Goal: Contribute content

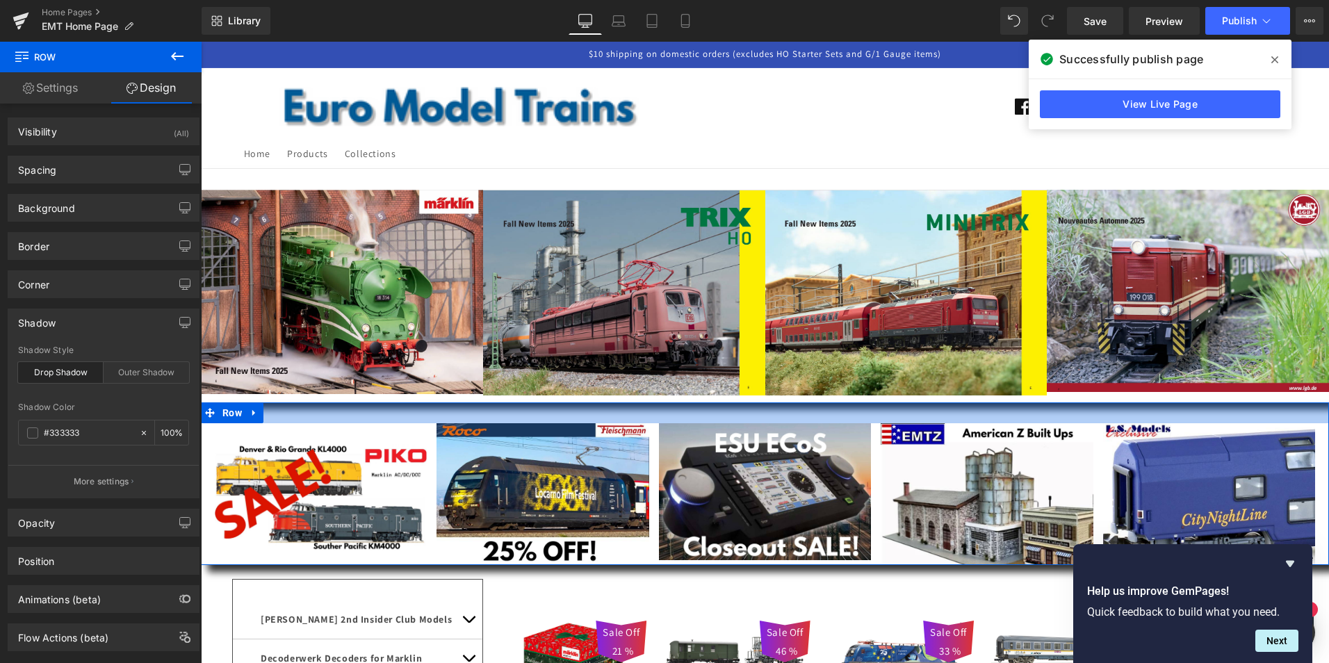
scroll to position [27, 0]
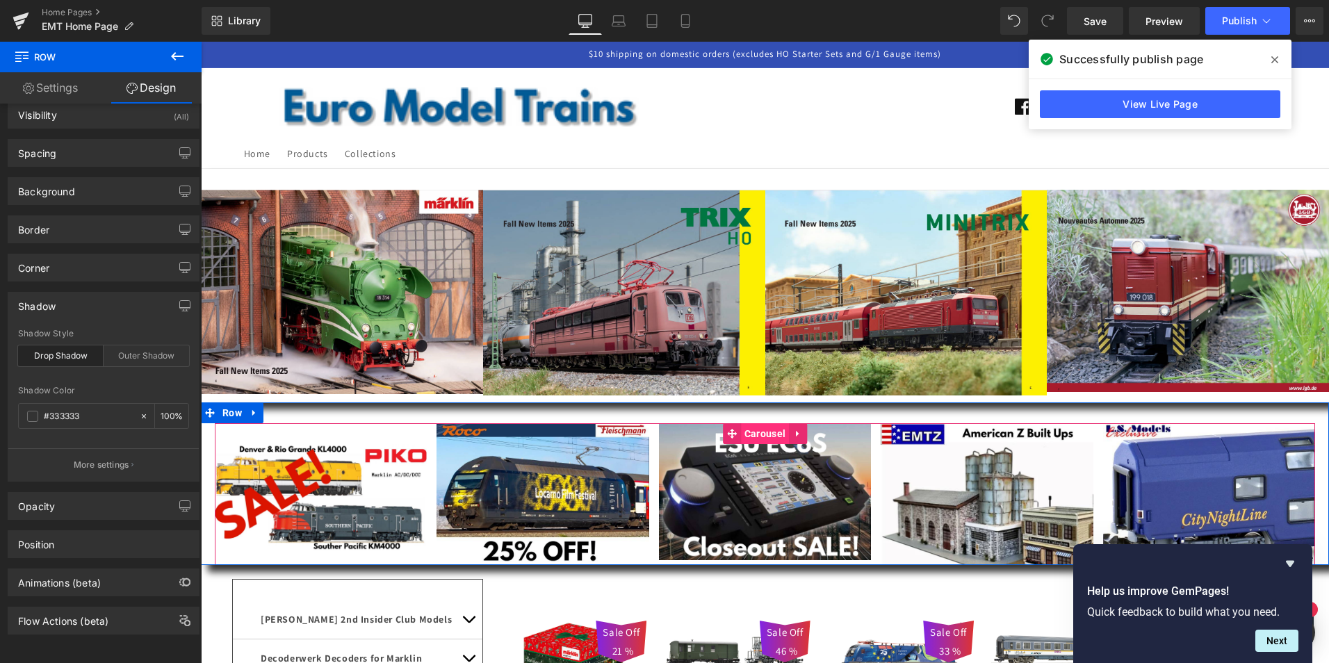
click at [760, 435] on span "Carousel" at bounding box center [765, 433] width 48 height 21
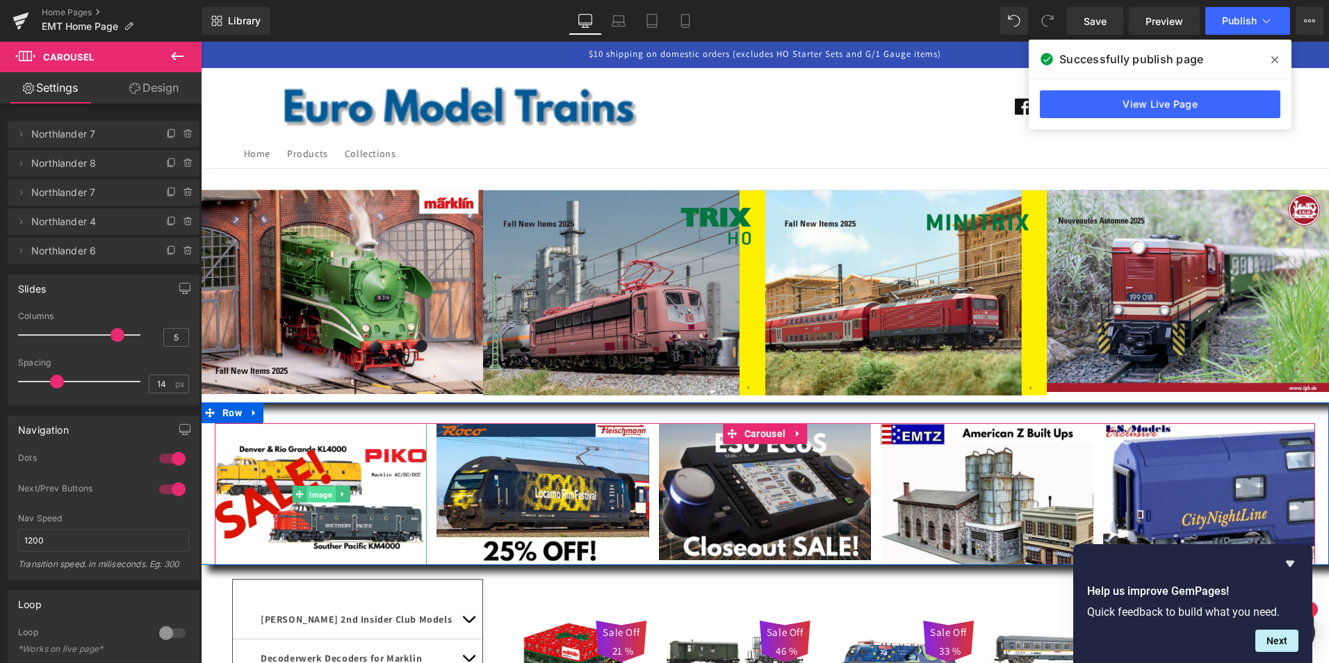
click at [319, 494] on span "Image" at bounding box center [321, 495] width 29 height 17
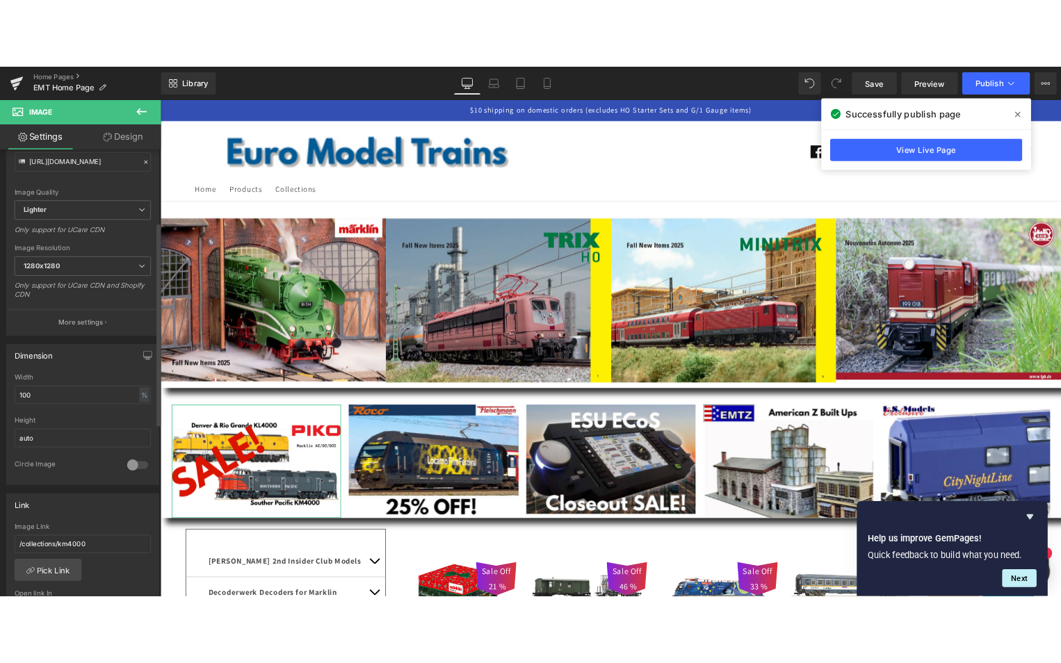
scroll to position [209, 0]
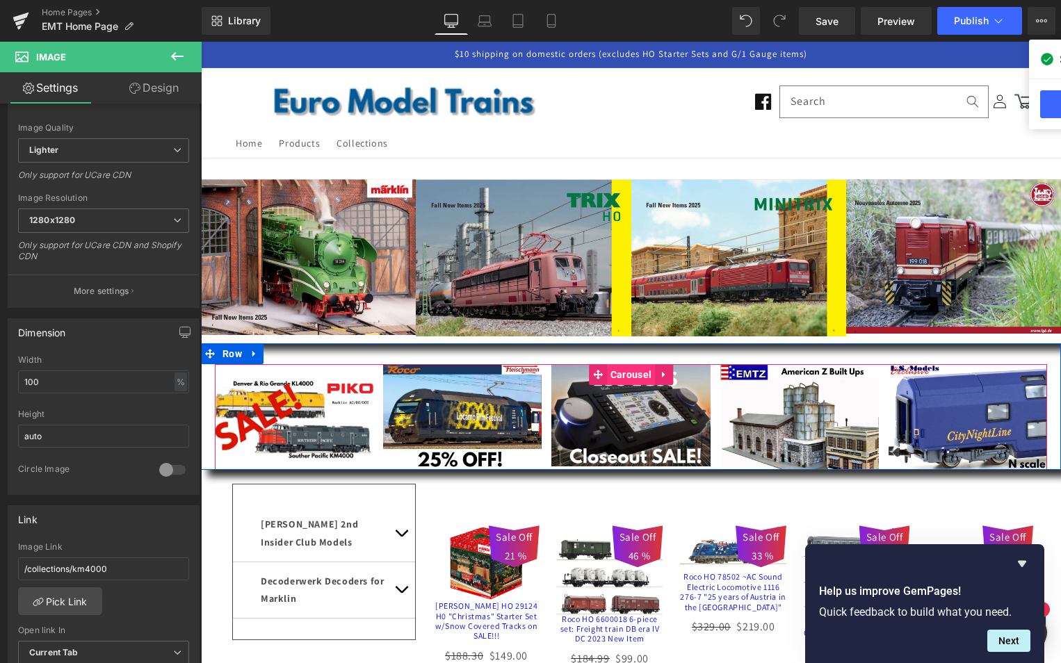
click at [632, 373] on span "Carousel" at bounding box center [631, 374] width 48 height 21
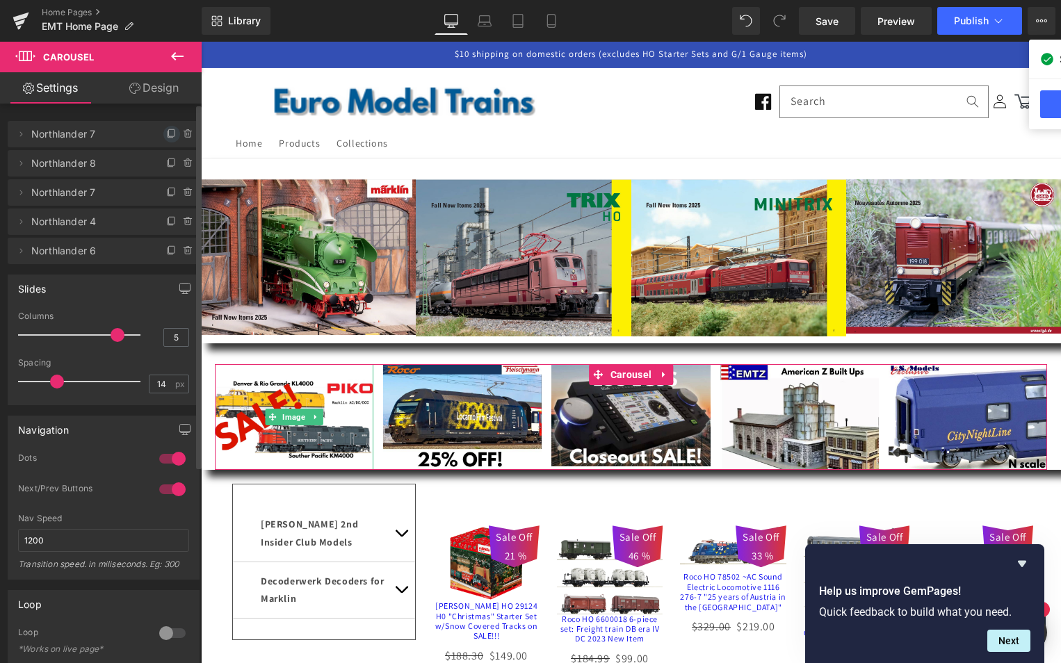
click at [166, 133] on icon at bounding box center [171, 134] width 11 height 11
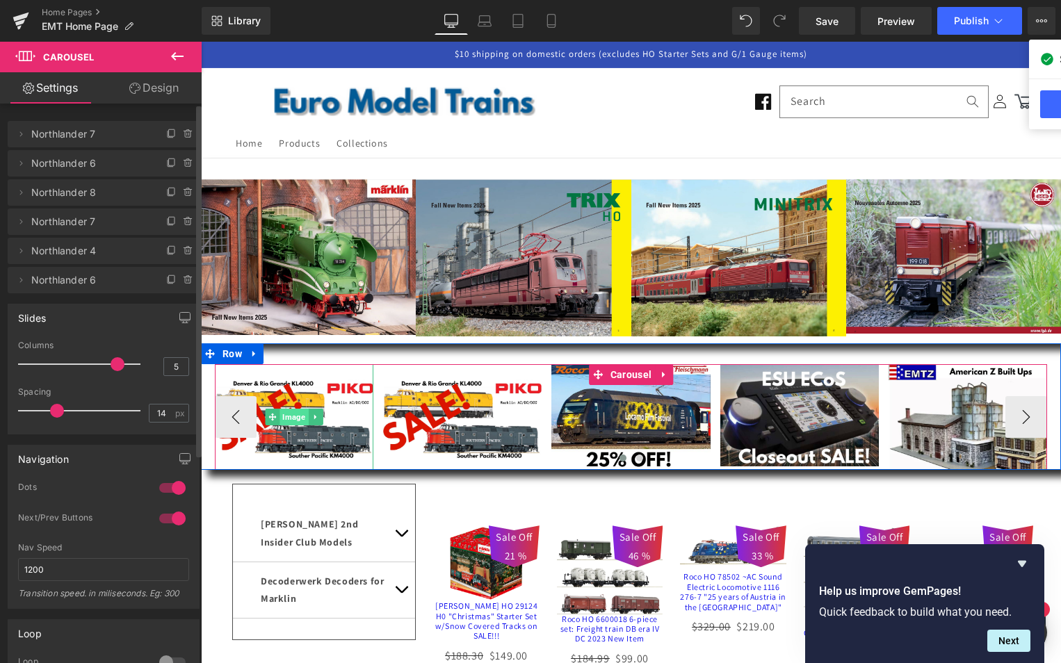
click at [293, 417] on span "Image" at bounding box center [294, 417] width 29 height 17
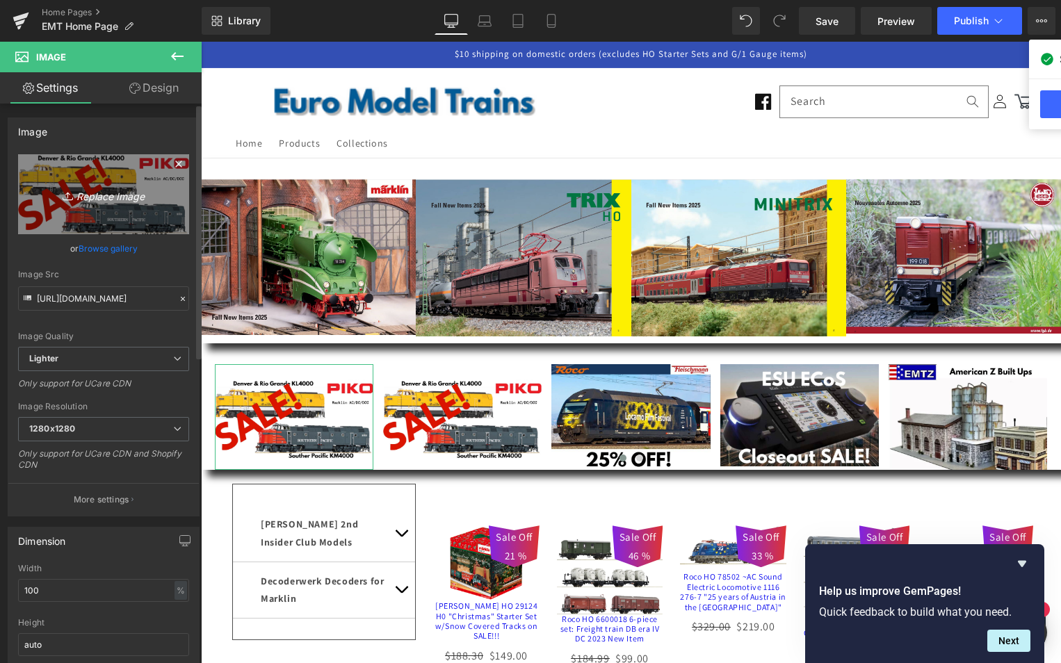
click at [102, 197] on icon "Replace Image" at bounding box center [103, 194] width 111 height 17
type input "C:\fakepath\saxon-pride.jpg"
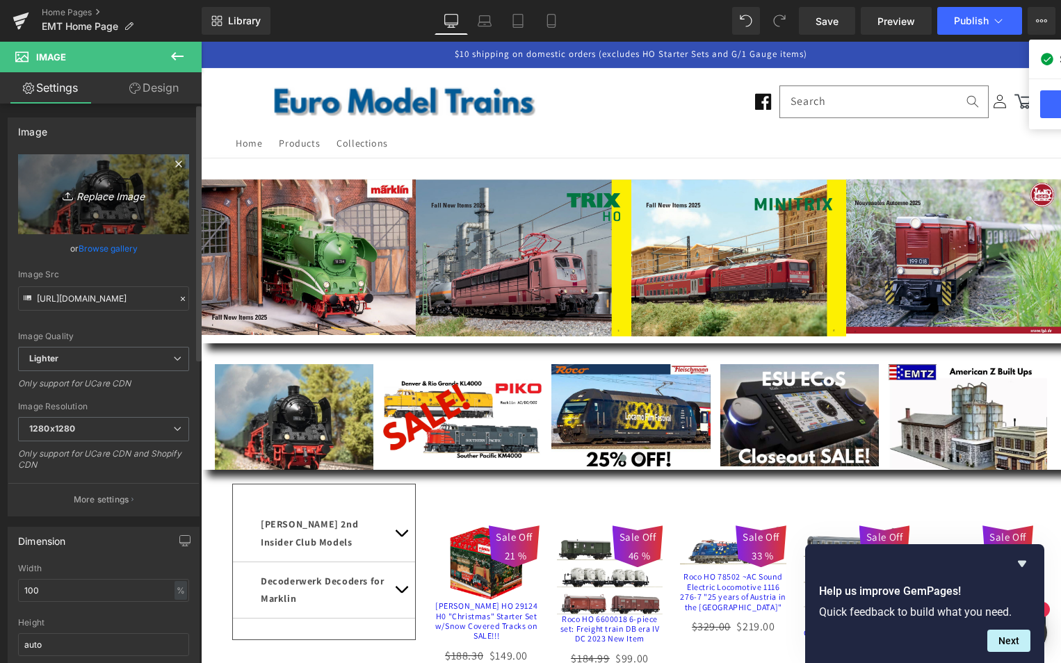
type input "[URL][DOMAIN_NAME]"
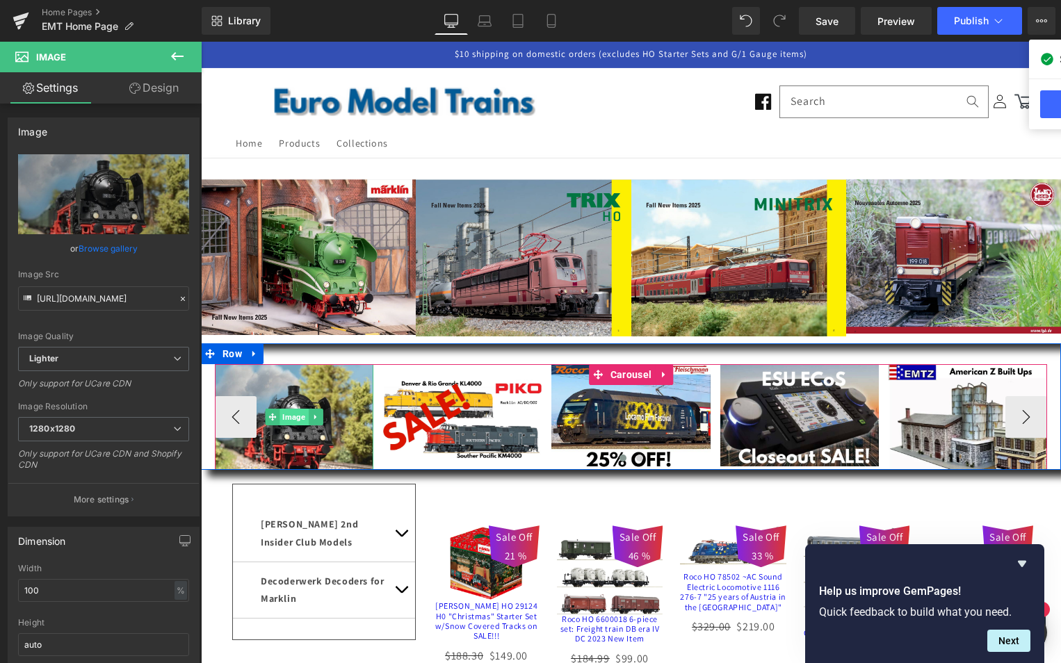
click at [291, 417] on span "Image" at bounding box center [294, 417] width 29 height 17
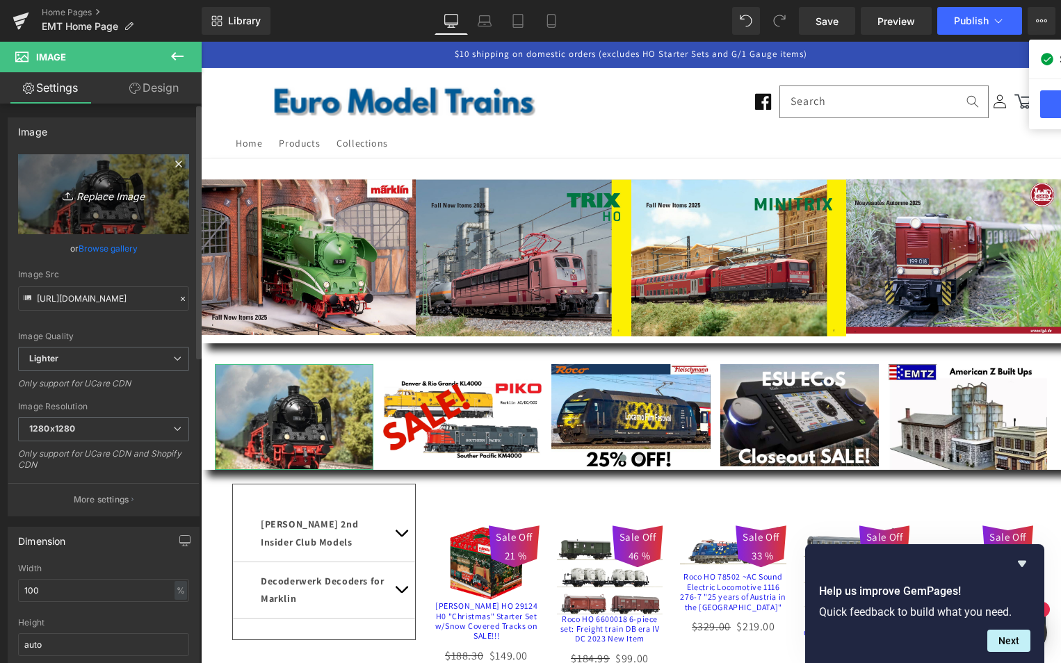
click at [99, 196] on icon "Replace Image" at bounding box center [103, 194] width 111 height 17
type input "C:\fakepath\saxon-pride1.jpg"
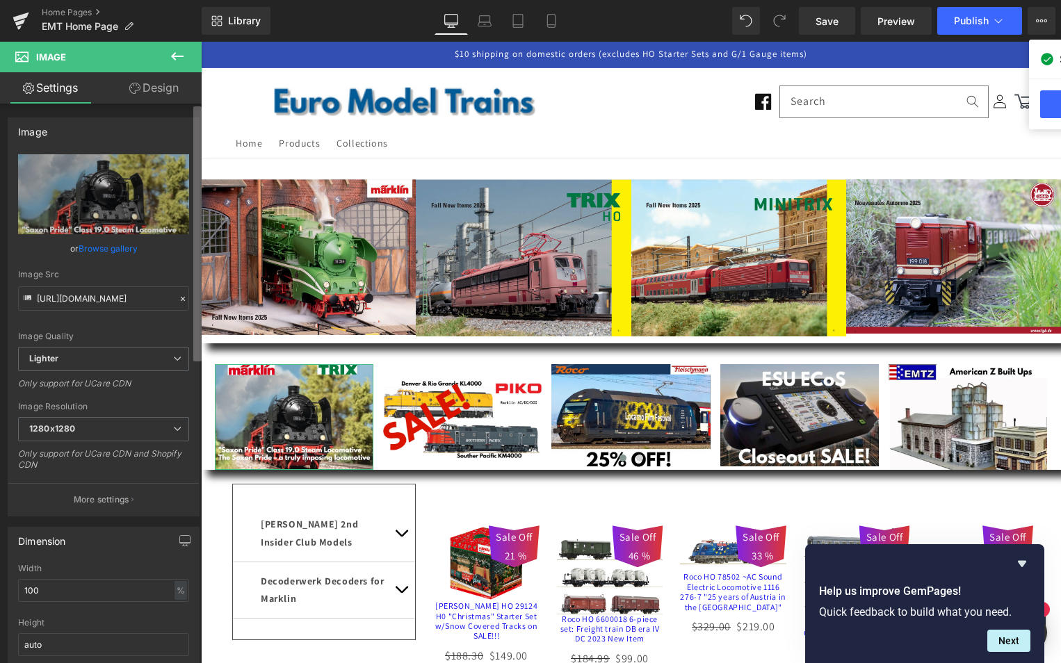
type input "[URL][DOMAIN_NAME]"
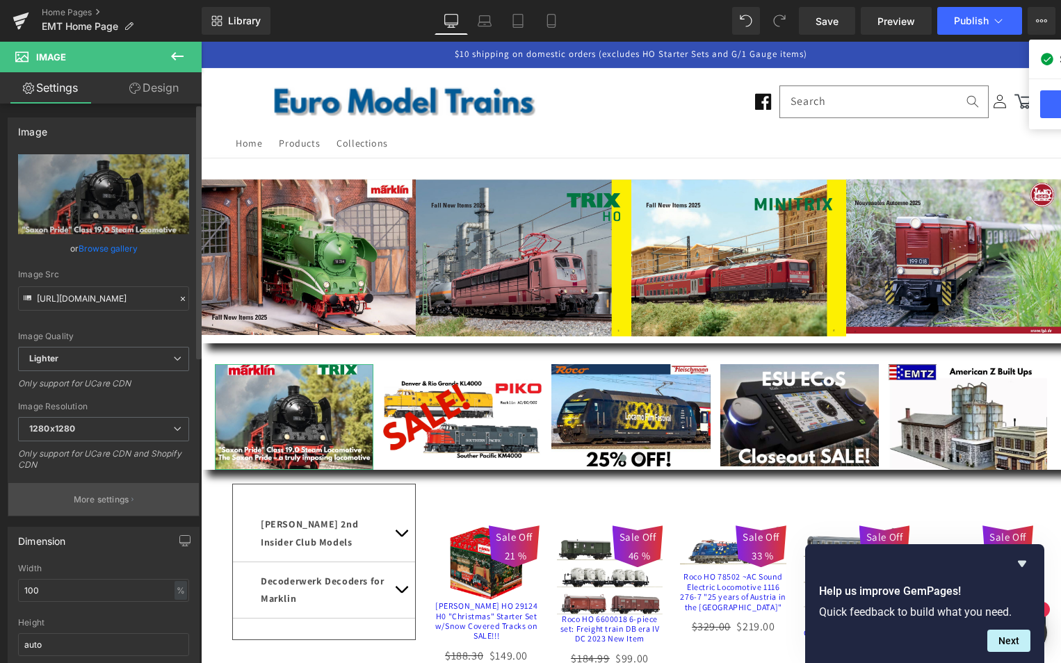
click at [102, 496] on p "More settings" at bounding box center [102, 500] width 56 height 13
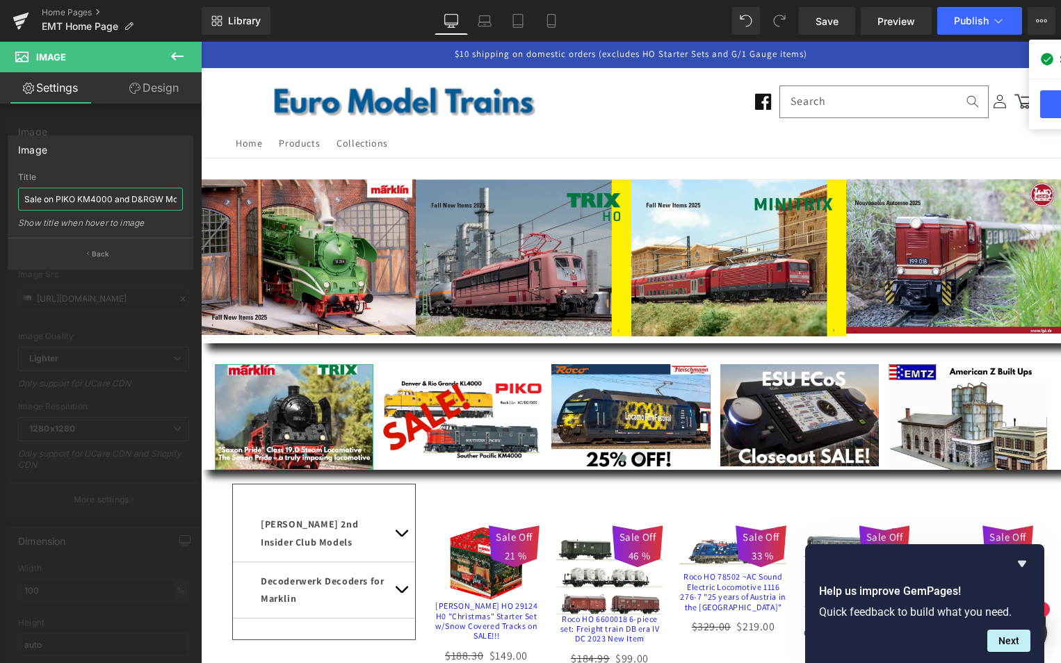
click at [99, 197] on input "Sale on PIKO KM4000 and D&RGW Models" at bounding box center [100, 199] width 165 height 23
click at [65, 197] on input "Saxon Pride Surprise Locomotive from [GEOGRAPHIC_DATA] and TRIX" at bounding box center [100, 199] width 165 height 23
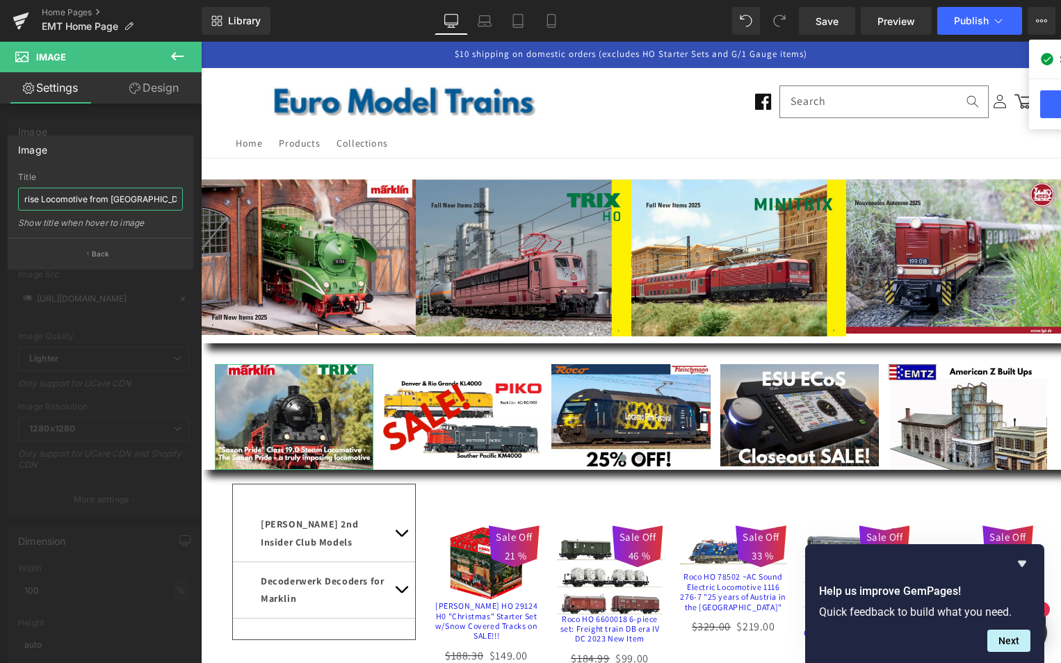
click at [65, 197] on input "Saxon Pride Surprise Locomotive from [GEOGRAPHIC_DATA] and TRIX" at bounding box center [100, 199] width 165 height 23
type input "Saxon Pride Surprise Locomotive from [GEOGRAPHIC_DATA] and TRIX"
click at [93, 254] on p "Back" at bounding box center [101, 254] width 18 height 10
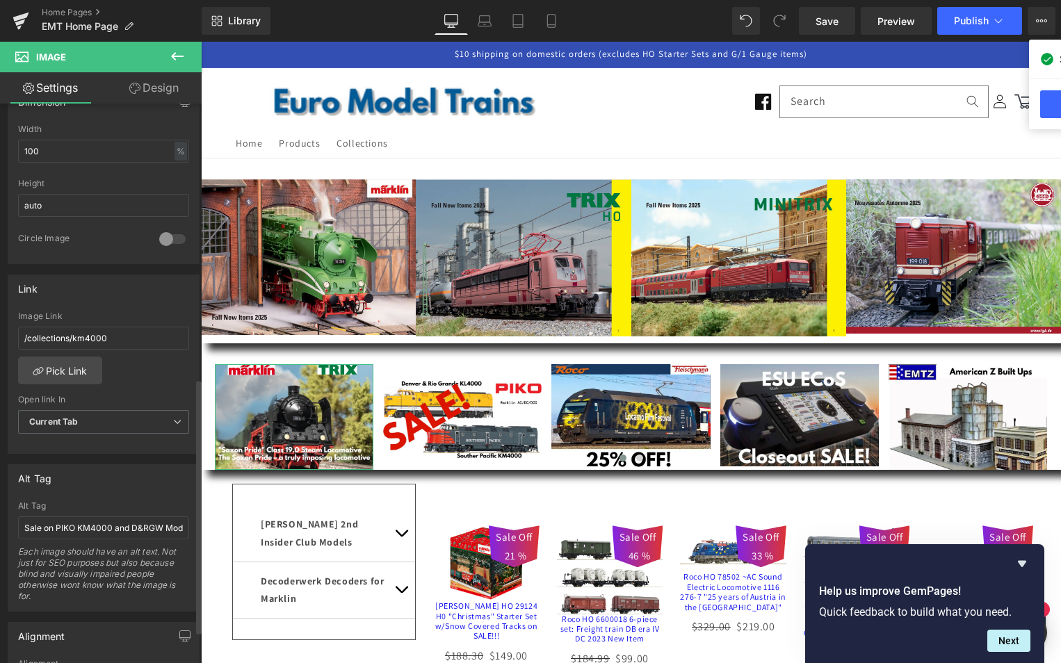
scroll to position [626, 0]
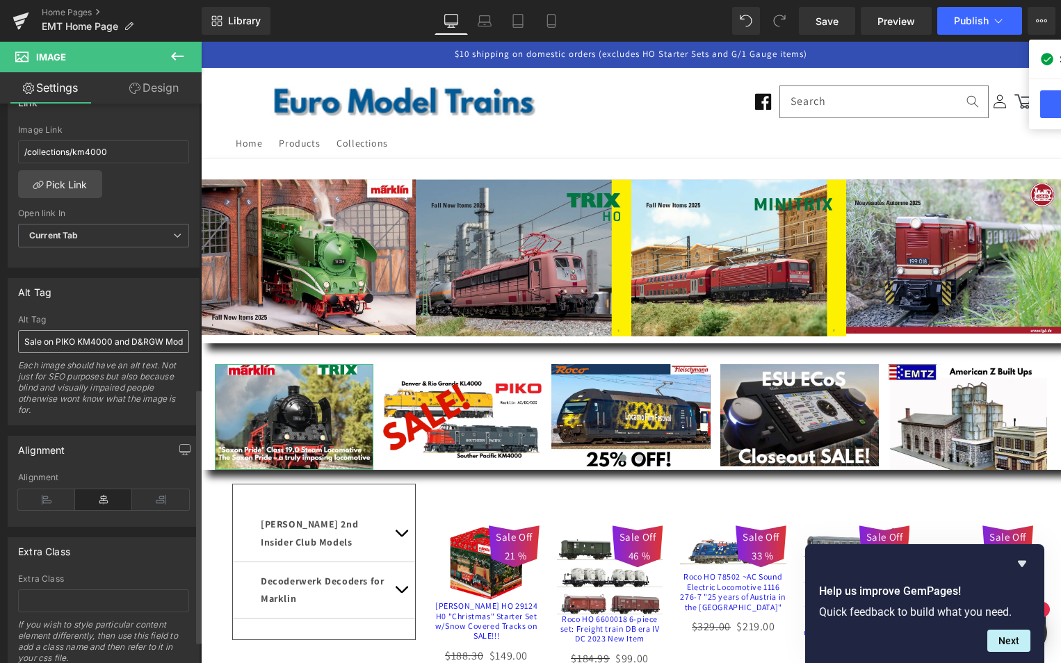
click at [86, 353] on div "Alt Tag Sale on PIKO KM4000 and D&RGW Models Each image should have an alt text…" at bounding box center [103, 370] width 171 height 110
click at [87, 342] on input "Sale on PIKO KM4000 and D&RGW Models" at bounding box center [103, 341] width 171 height 23
paste input "xon Pride Surprise Locomotive from Marklin and TRIX"
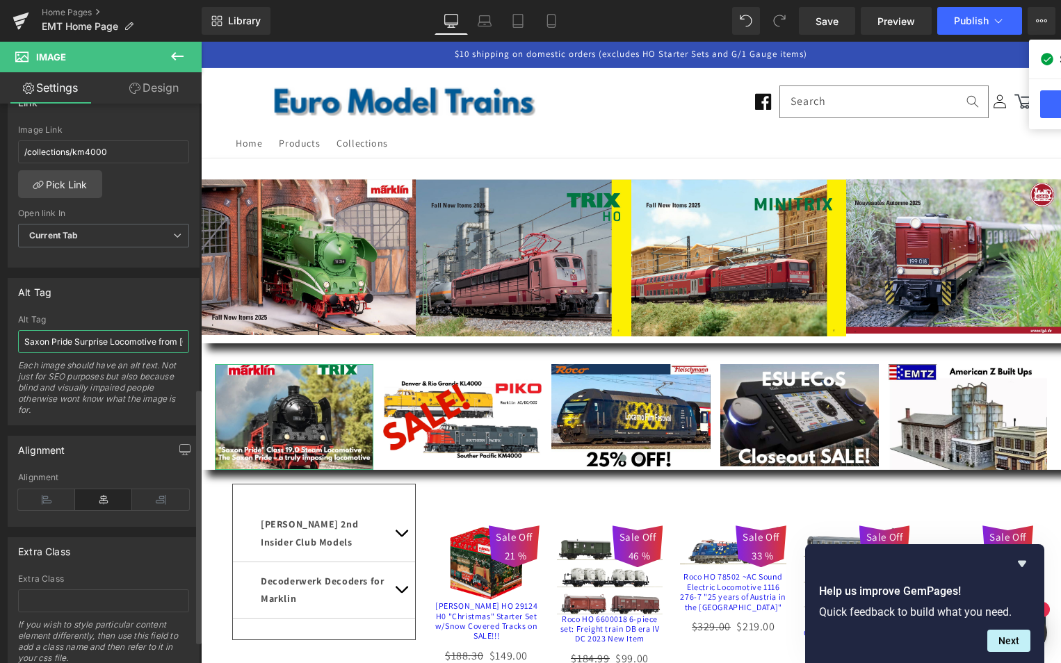
scroll to position [0, 68]
type input "Saxon Pride Surprise Locomotive from [GEOGRAPHIC_DATA] and TRIX"
click at [68, 185] on link "Pick Link" at bounding box center [60, 184] width 84 height 28
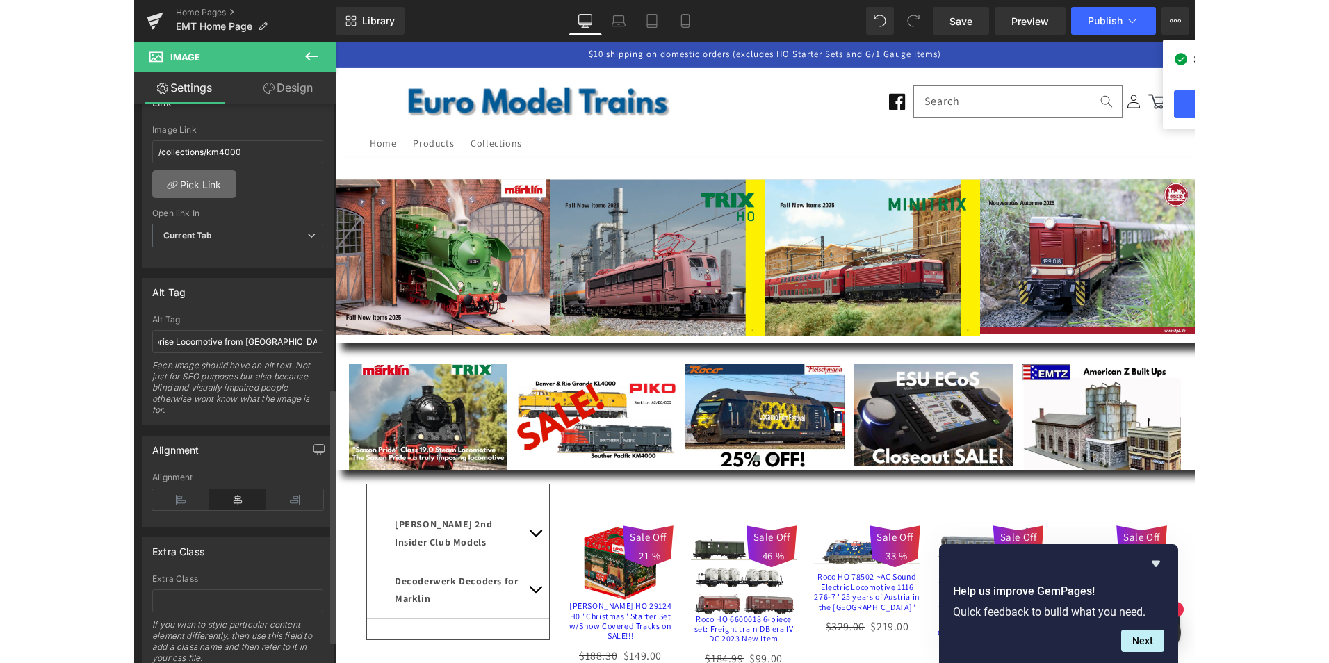
scroll to position [0, 0]
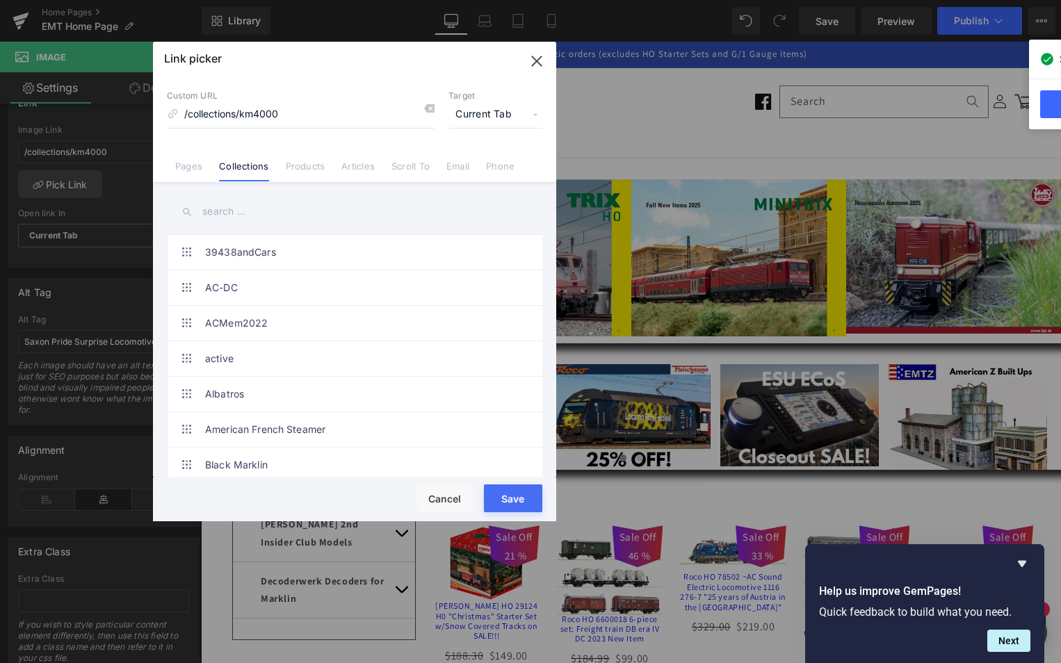
click at [302, 209] on input "text" at bounding box center [354, 211] width 375 height 31
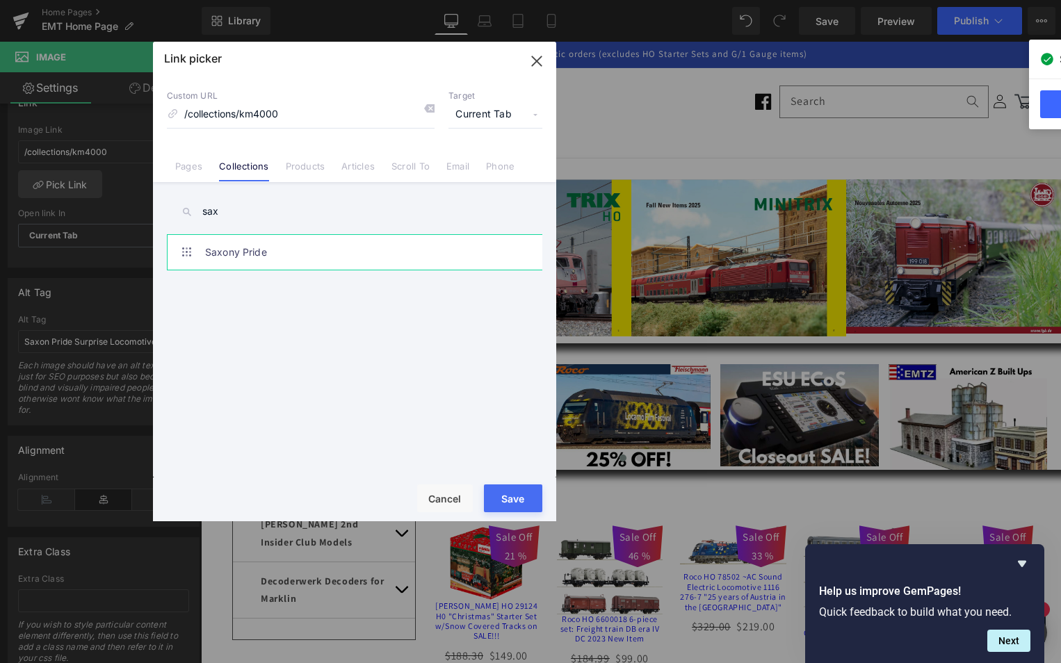
type input "sax"
click at [246, 248] on link "Saxony Pride" at bounding box center [358, 252] width 306 height 35
type input "/collections/saxony-pride"
click at [515, 498] on button "Save" at bounding box center [513, 499] width 58 height 28
type input "/collections/saxony-pride"
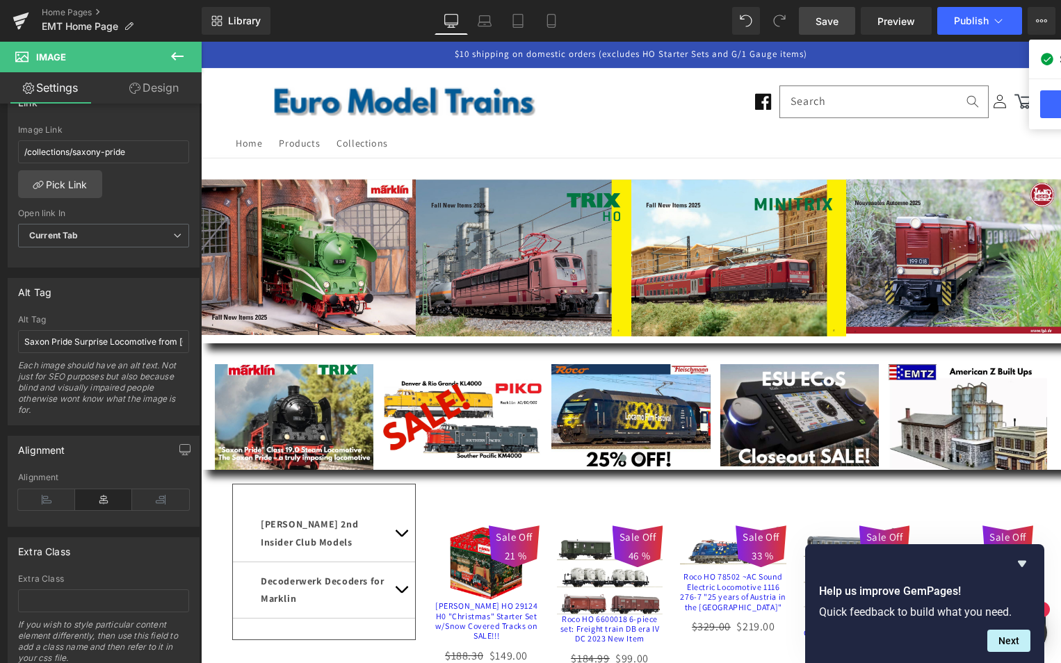
click at [822, 18] on span "Save" at bounding box center [827, 21] width 23 height 15
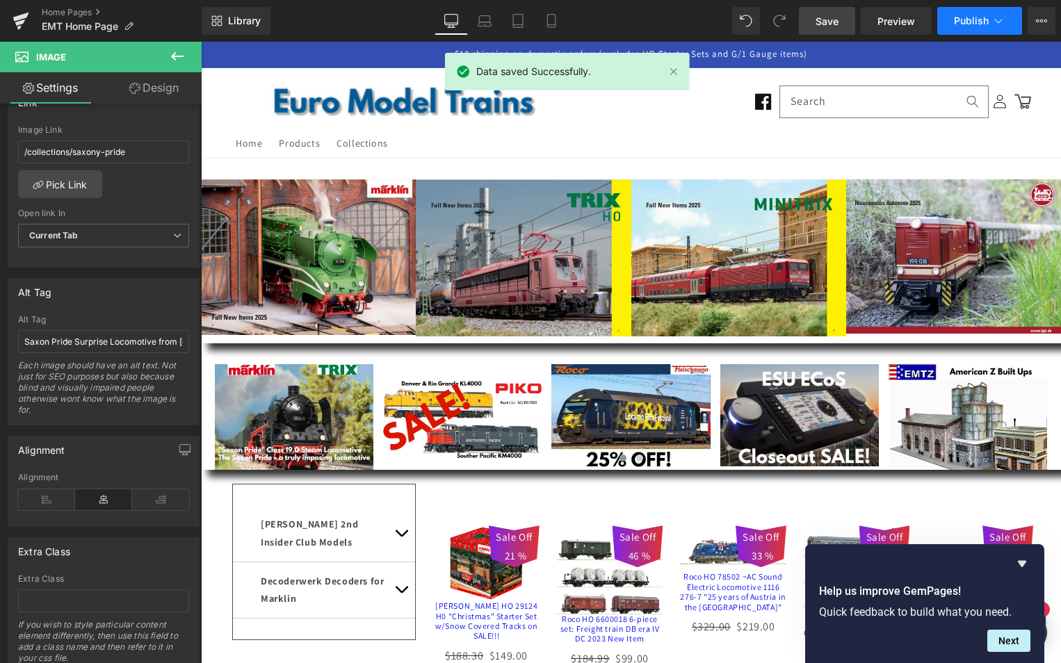
click at [973, 19] on span "Publish" at bounding box center [971, 20] width 35 height 11
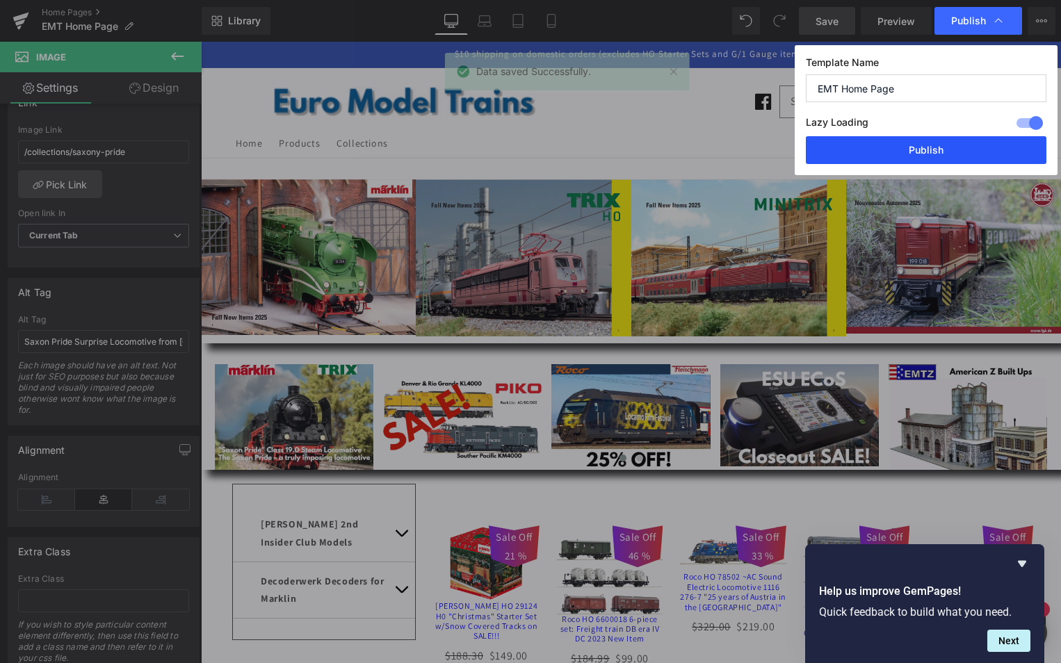
click at [929, 145] on button "Publish" at bounding box center [926, 150] width 241 height 28
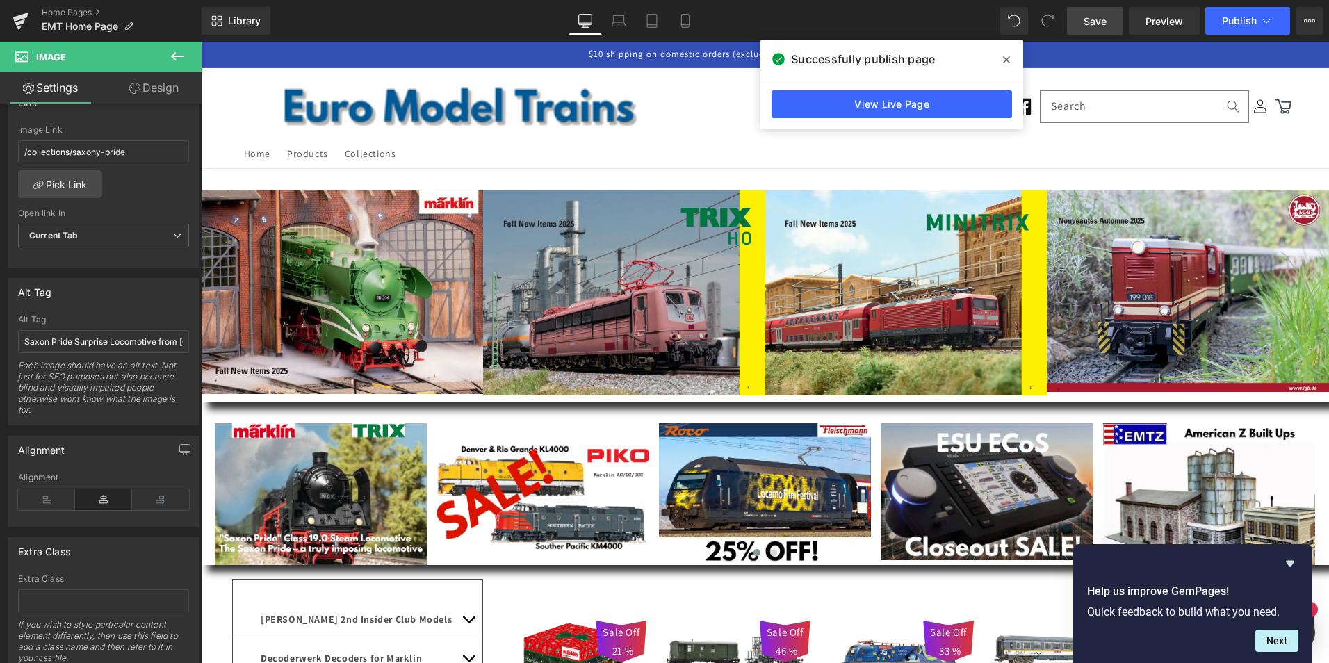
click at [173, 54] on icon at bounding box center [177, 56] width 13 height 8
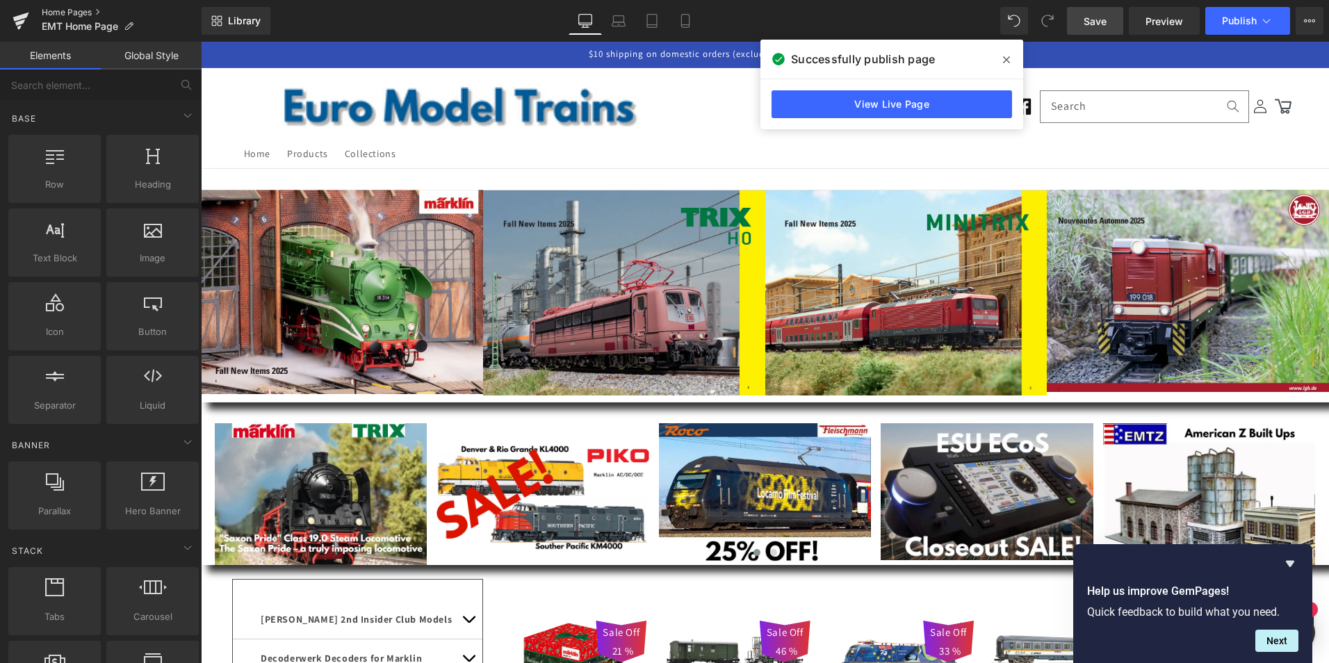
click at [56, 12] on link "Home Pages" at bounding box center [122, 12] width 160 height 11
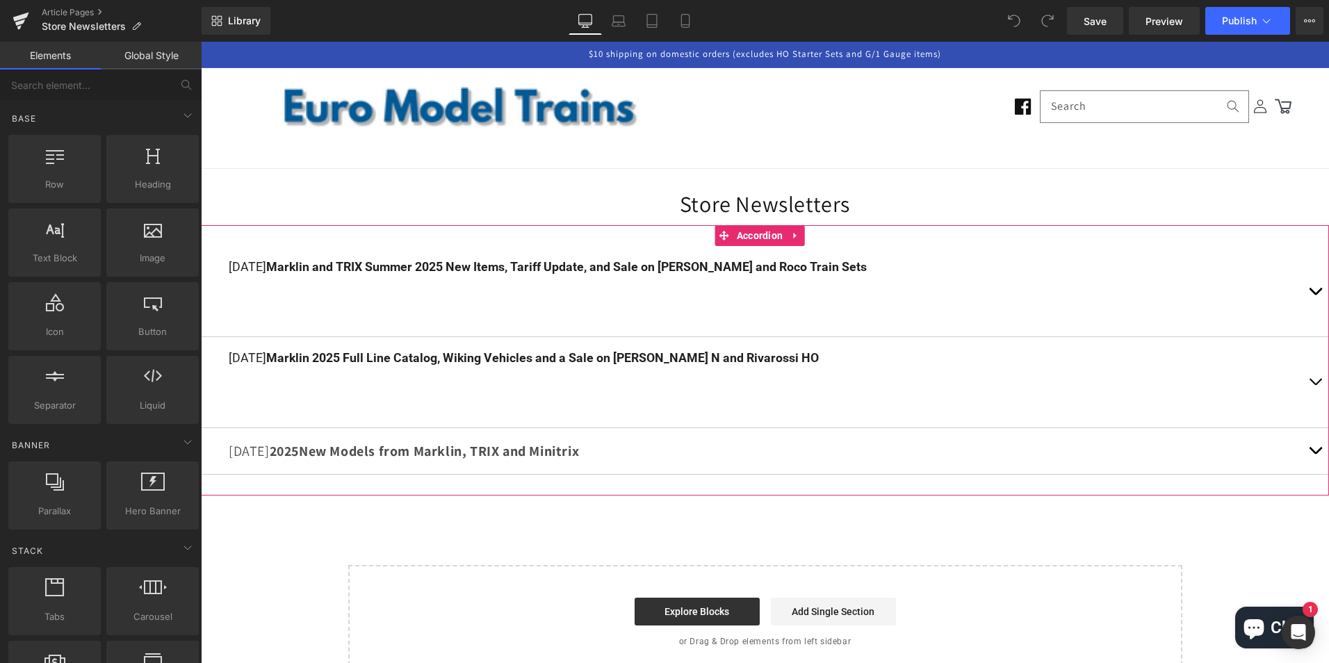
click at [1306, 291] on button "button" at bounding box center [1316, 291] width 28 height 90
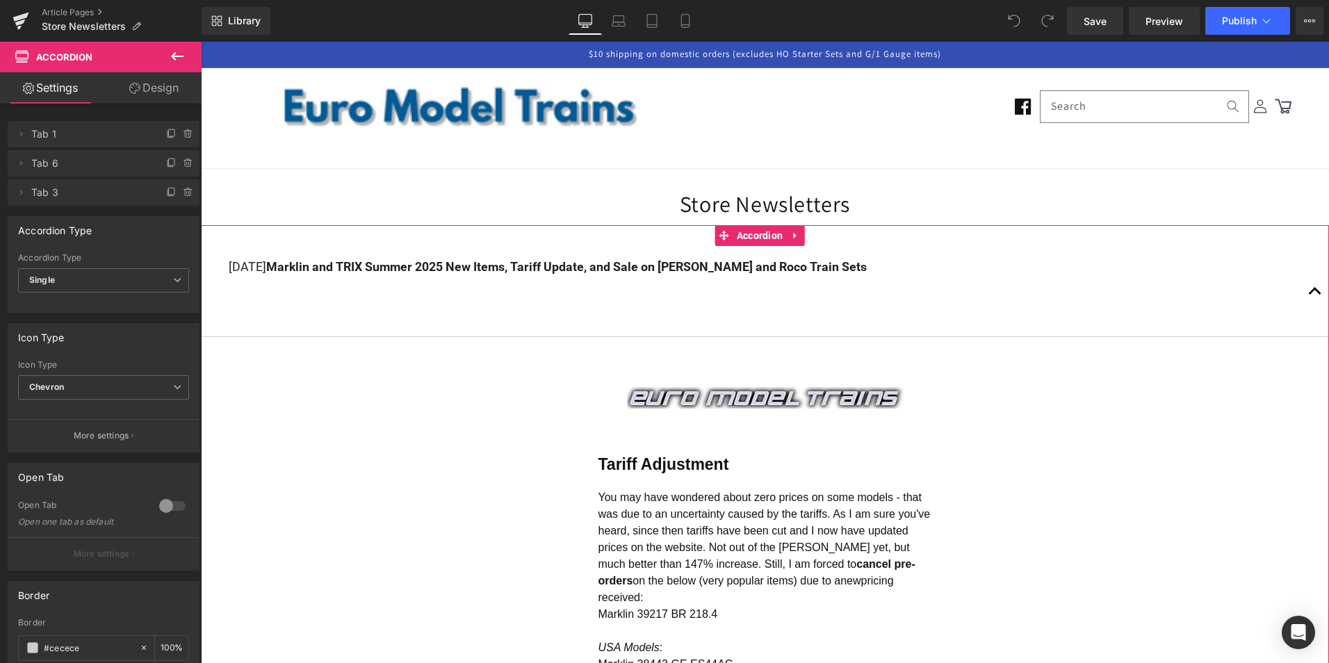
click at [1315, 295] on span "button" at bounding box center [1315, 295] width 0 height 0
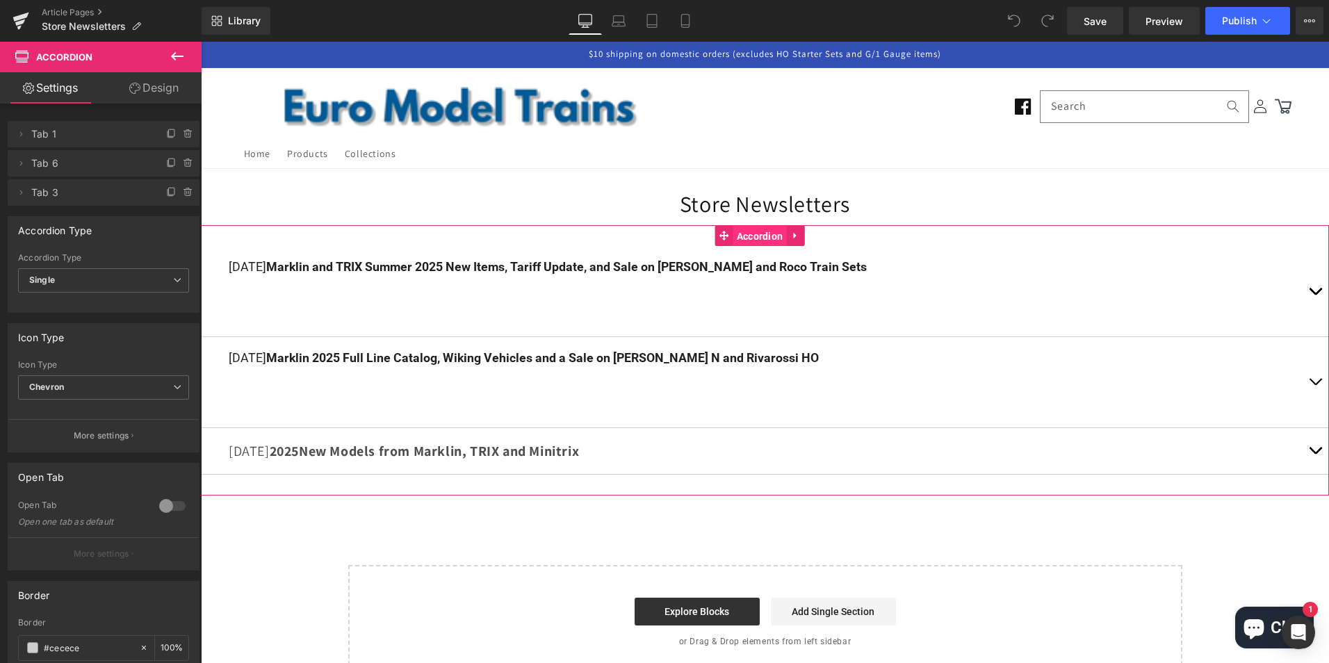
click at [759, 230] on span "Accordion" at bounding box center [761, 236] width 54 height 21
click at [166, 131] on icon at bounding box center [171, 134] width 11 height 11
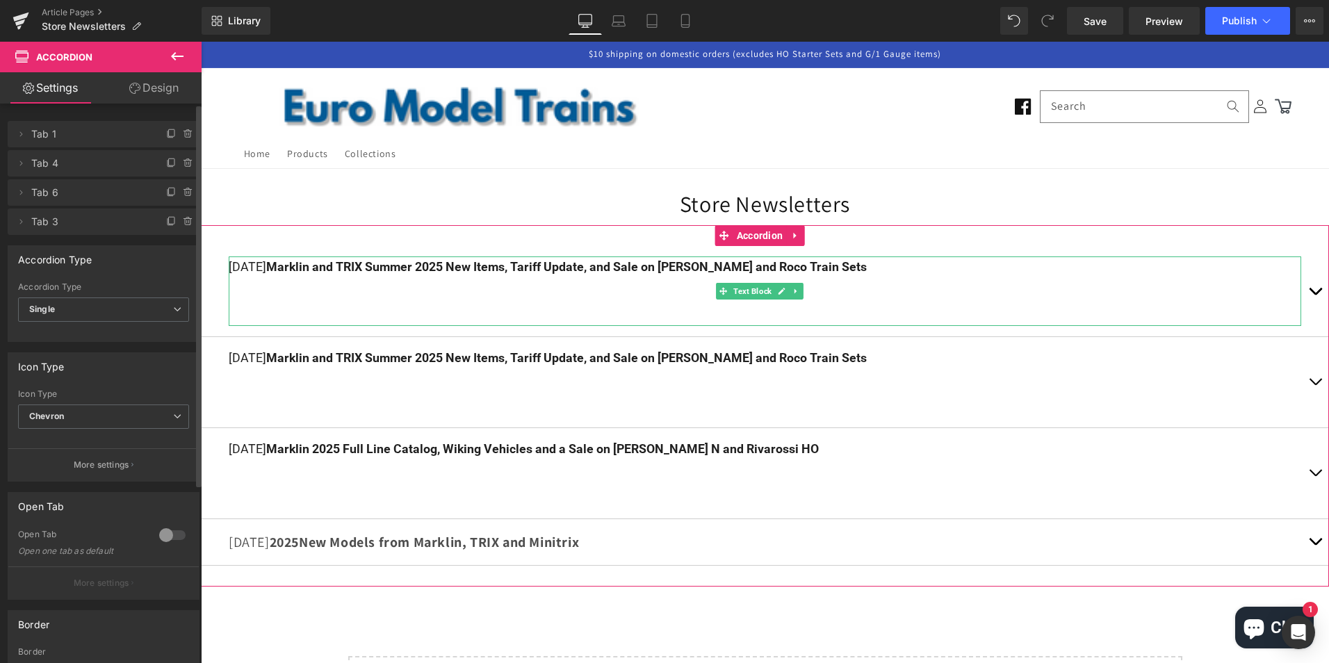
click at [254, 268] on h2 "5/17/2025" at bounding box center [248, 267] width 38 height 14
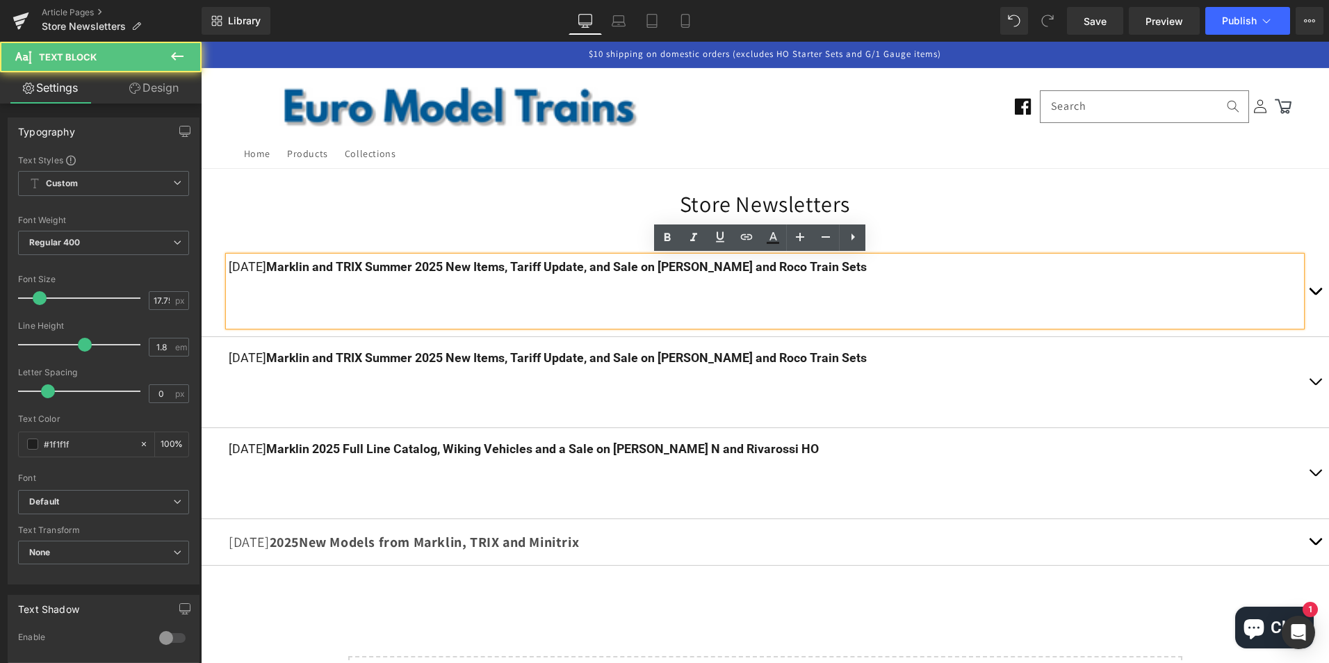
click at [234, 262] on h2 "5/17/2025" at bounding box center [248, 267] width 38 height 14
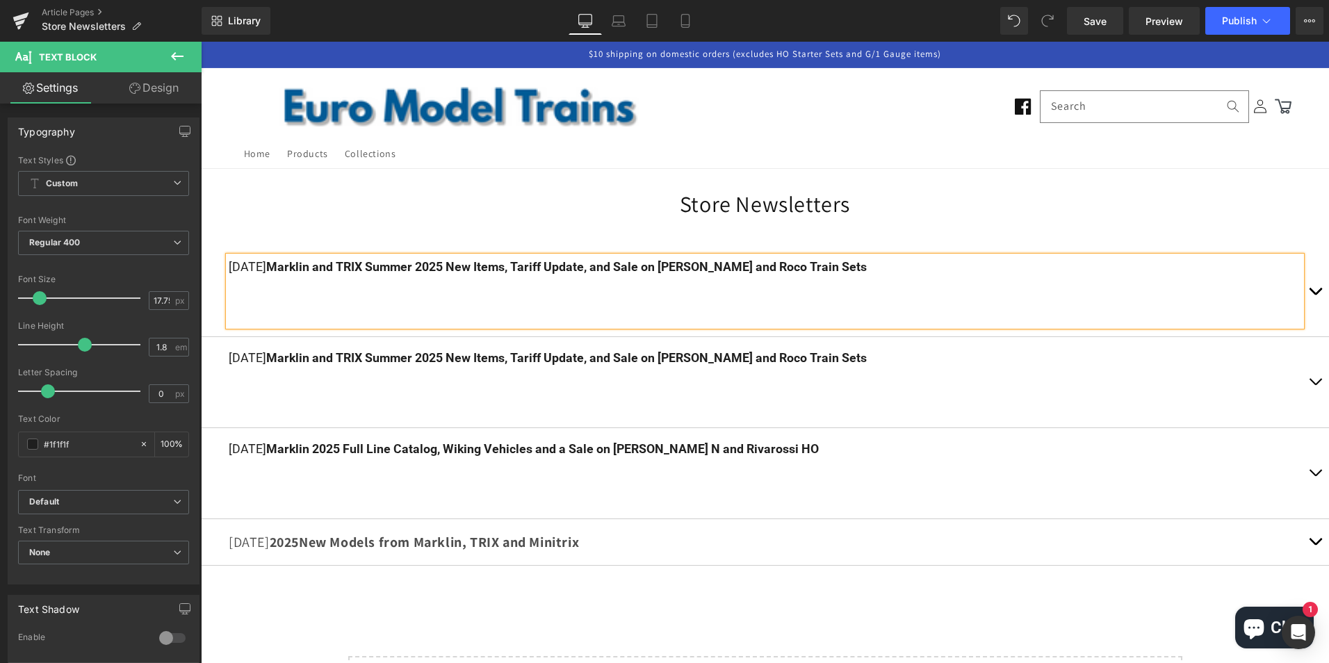
click at [341, 266] on strong "Marklin and TRIX Summer 2025 New Items, Tariff Update, and Sale on Fleischmann …" at bounding box center [566, 267] width 601 height 14
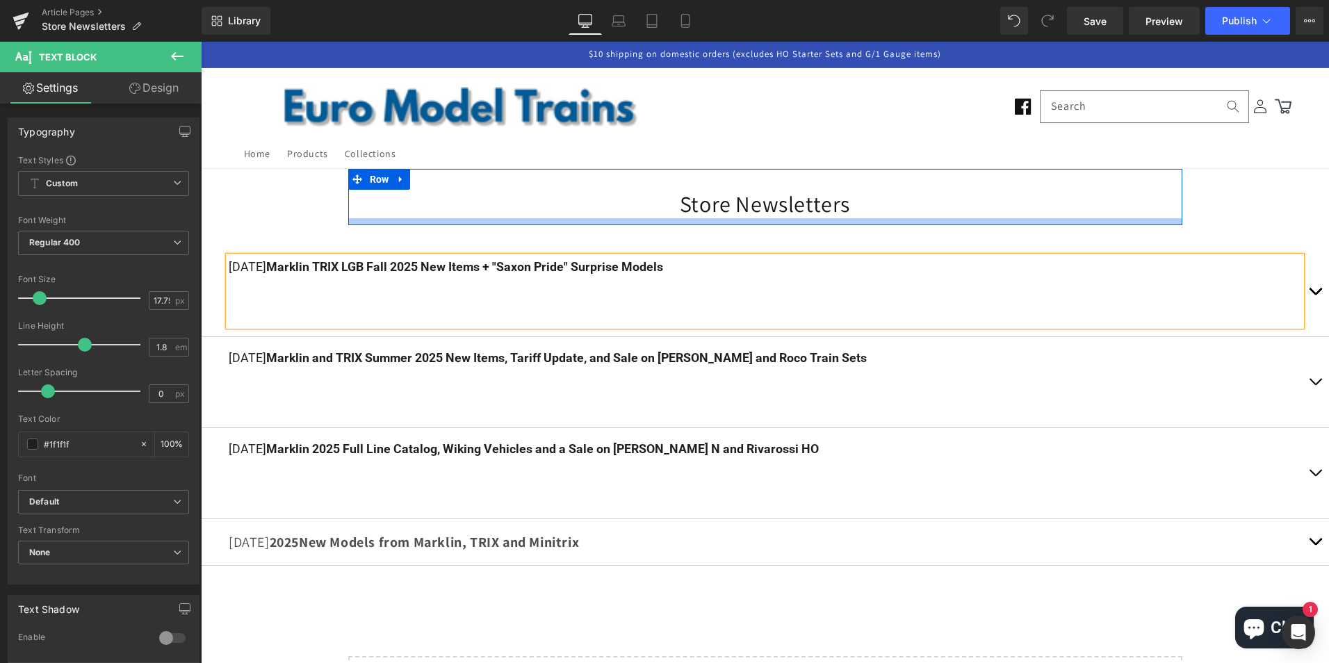
click at [950, 211] on h1 "Store Newsletters" at bounding box center [765, 204] width 813 height 29
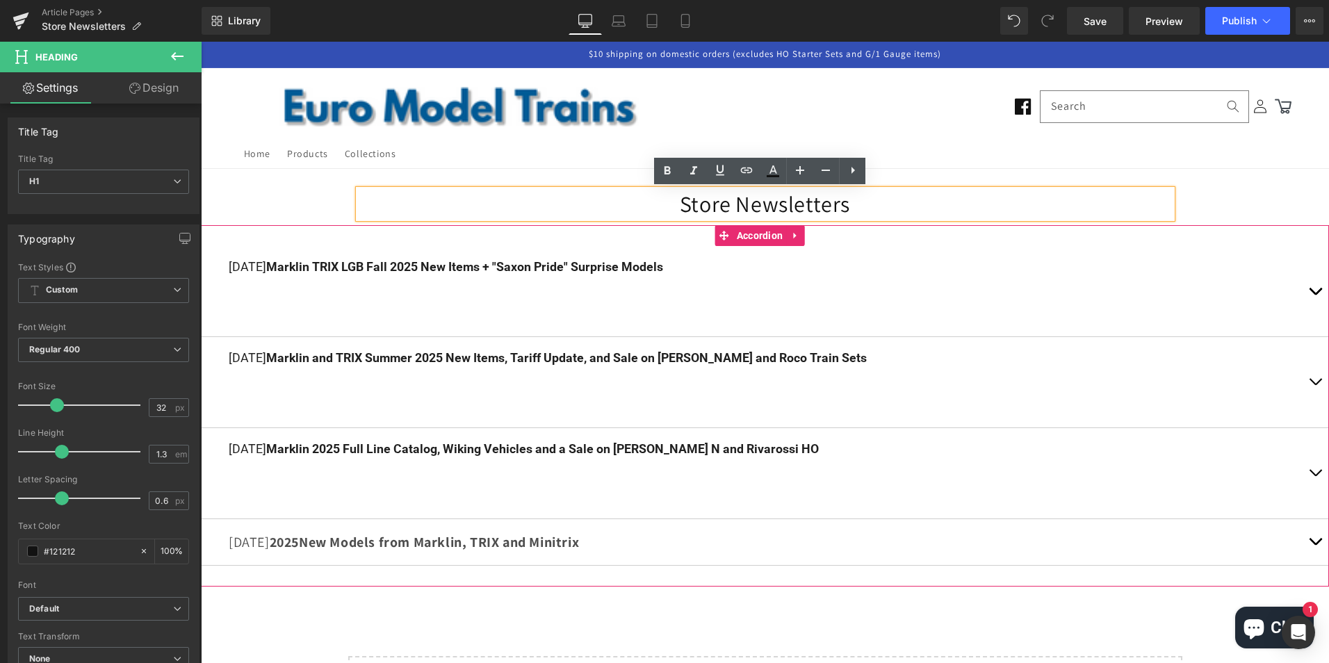
click at [1306, 291] on button "button" at bounding box center [1316, 291] width 28 height 90
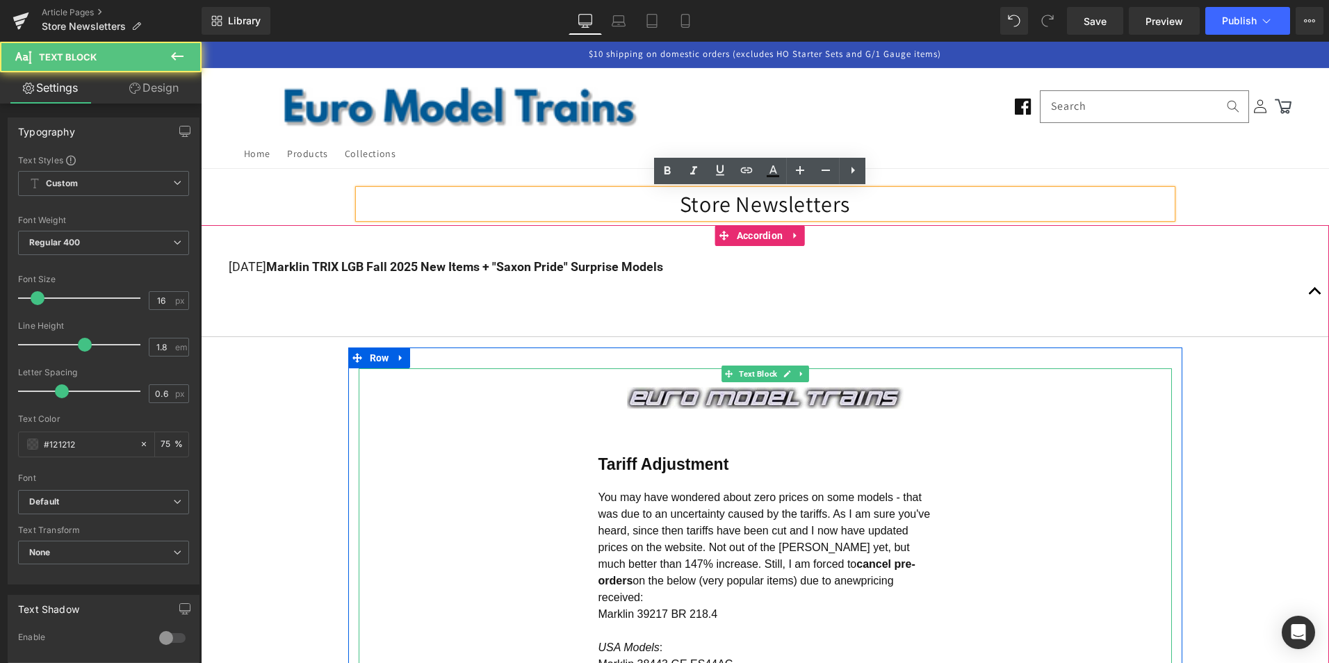
click at [655, 408] on img at bounding box center [765, 398] width 277 height 22
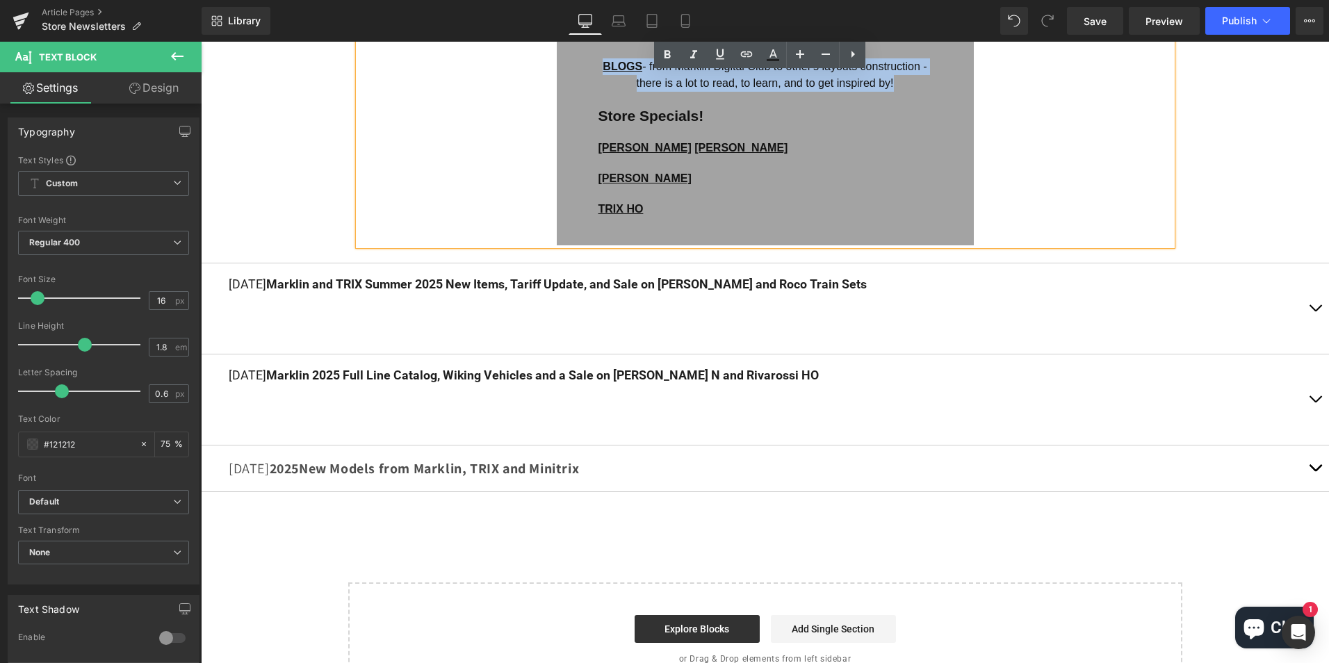
scroll to position [2396, 0]
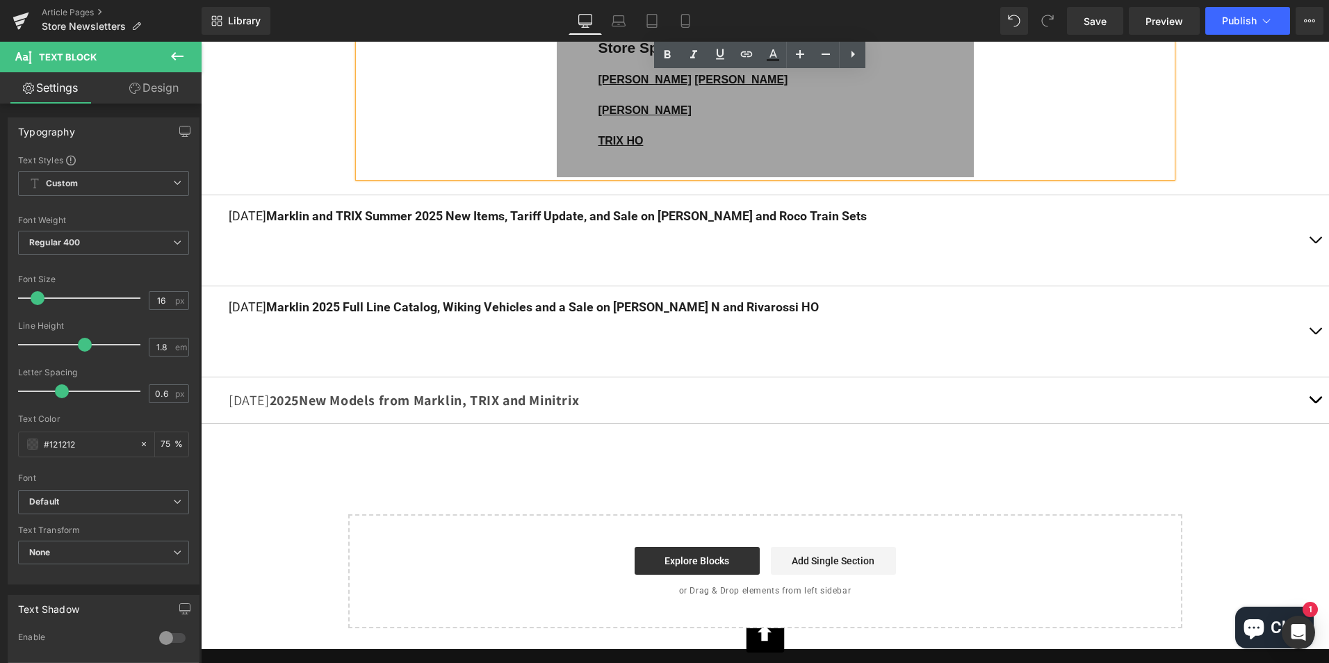
drag, startPoint x: 595, startPoint y: 393, endPoint x: 1032, endPoint y: 161, distance: 494.5
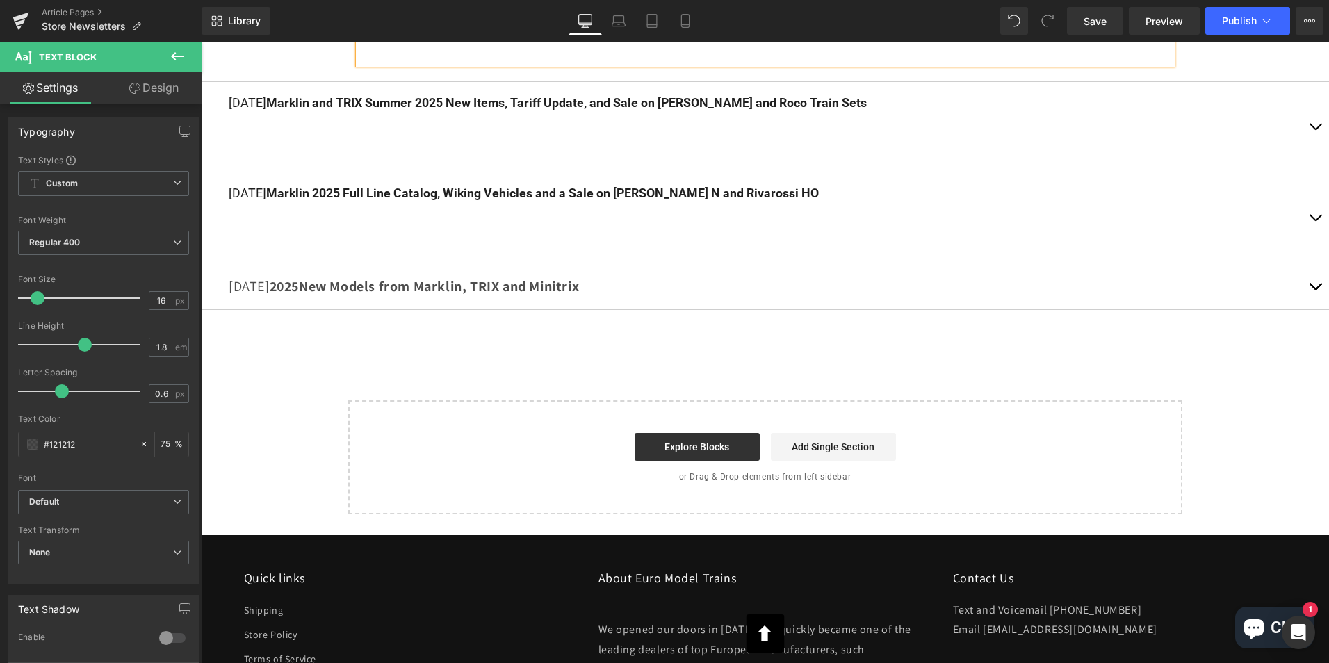
scroll to position [330, 0]
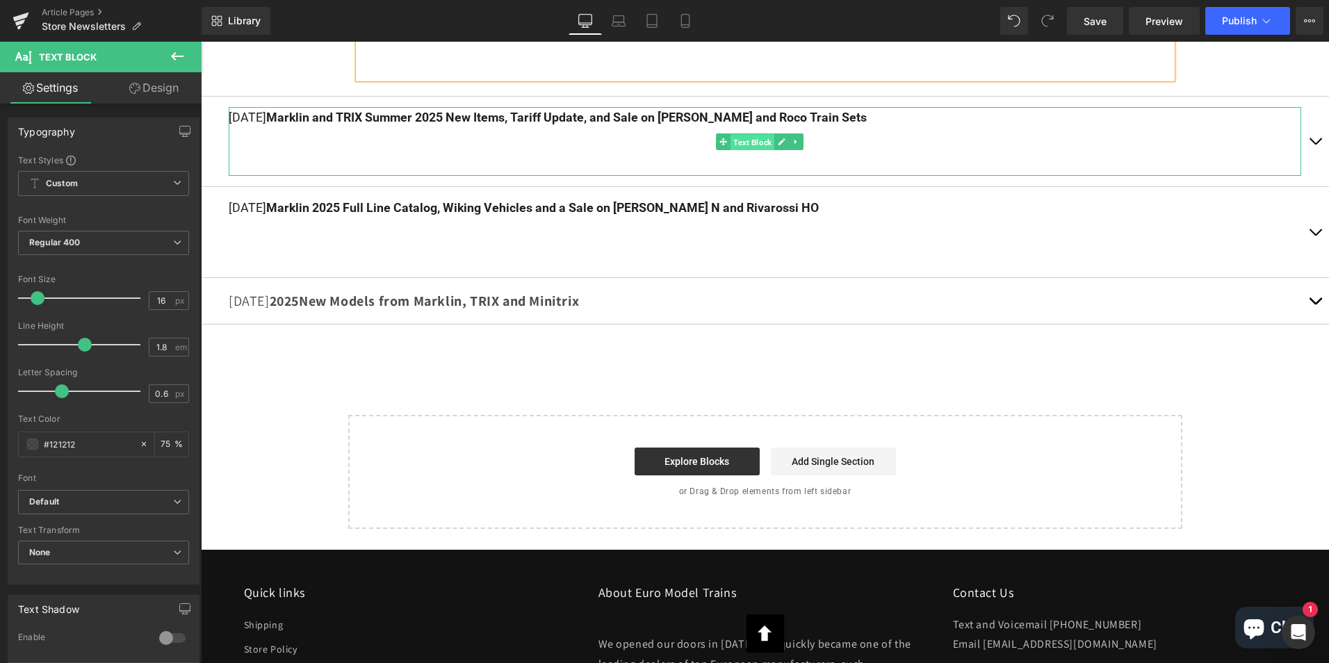
click at [754, 141] on span "Text Block" at bounding box center [753, 141] width 44 height 17
click at [780, 142] on icon at bounding box center [782, 142] width 8 height 8
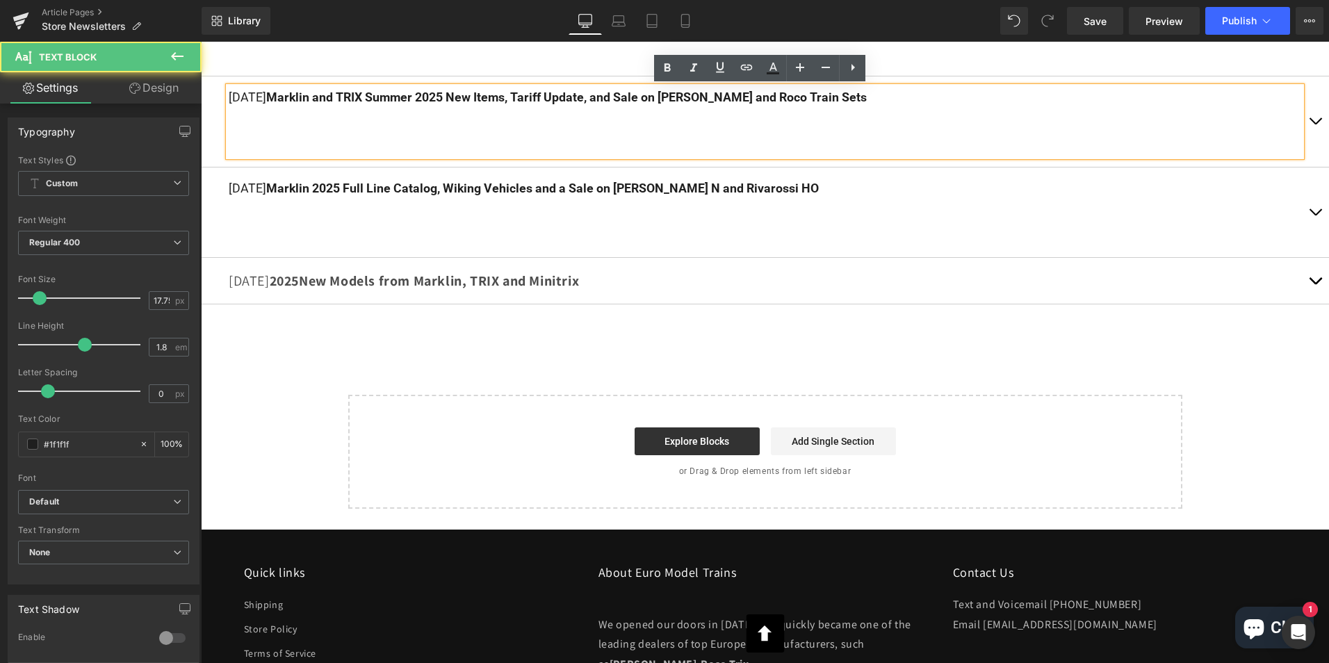
click at [747, 137] on div "5/17/2025 Marklin and TRIX Summer 2025 New Items, Tariff Update, and Sale on Fl…" at bounding box center [765, 122] width 1073 height 70
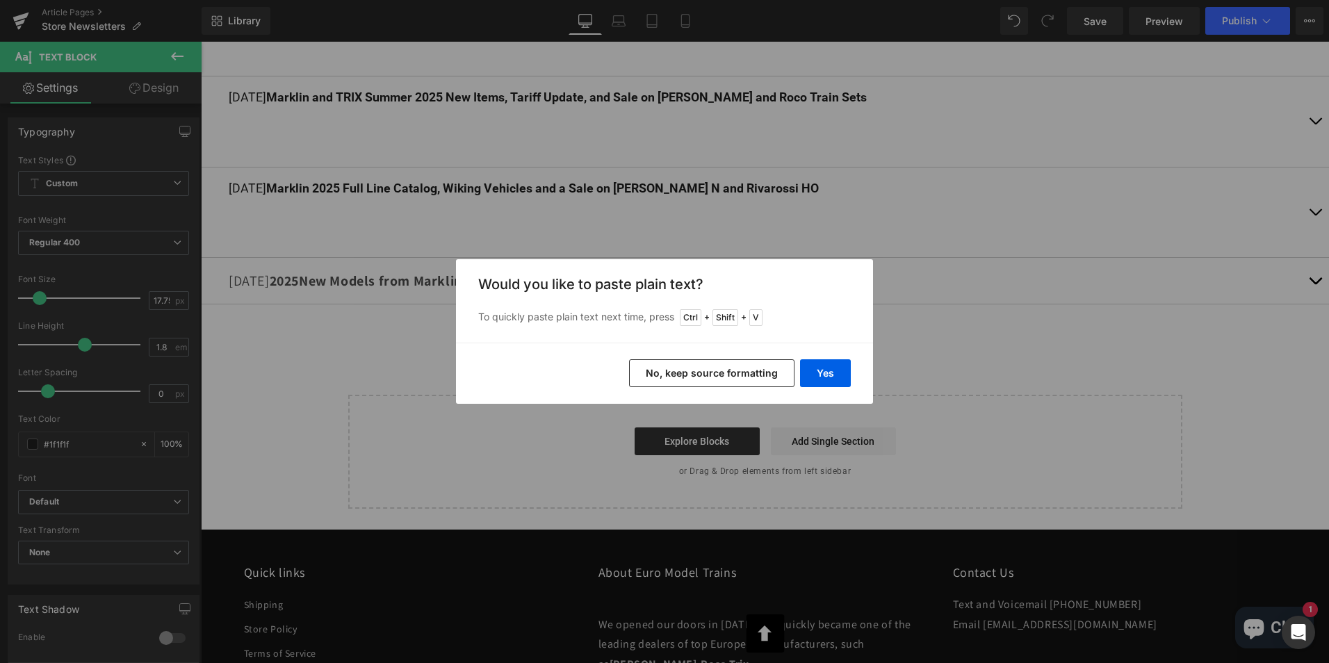
click at [692, 371] on button "No, keep source formatting" at bounding box center [711, 373] width 165 height 28
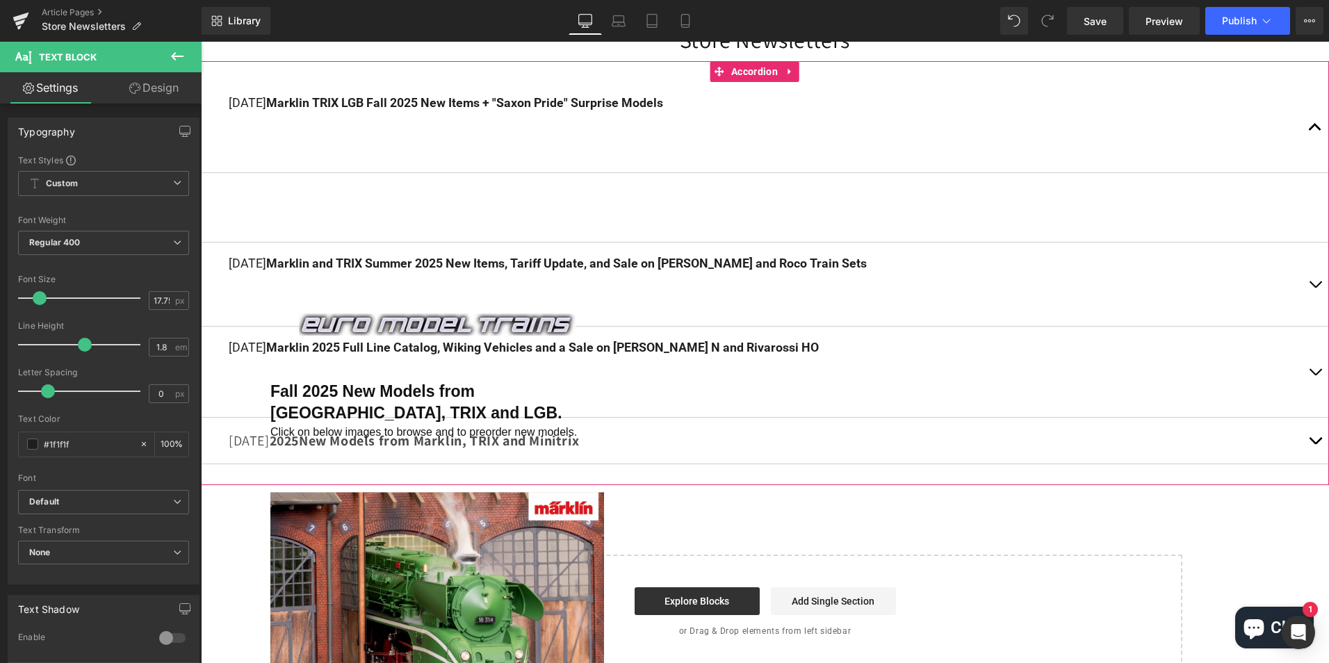
scroll to position [0, 0]
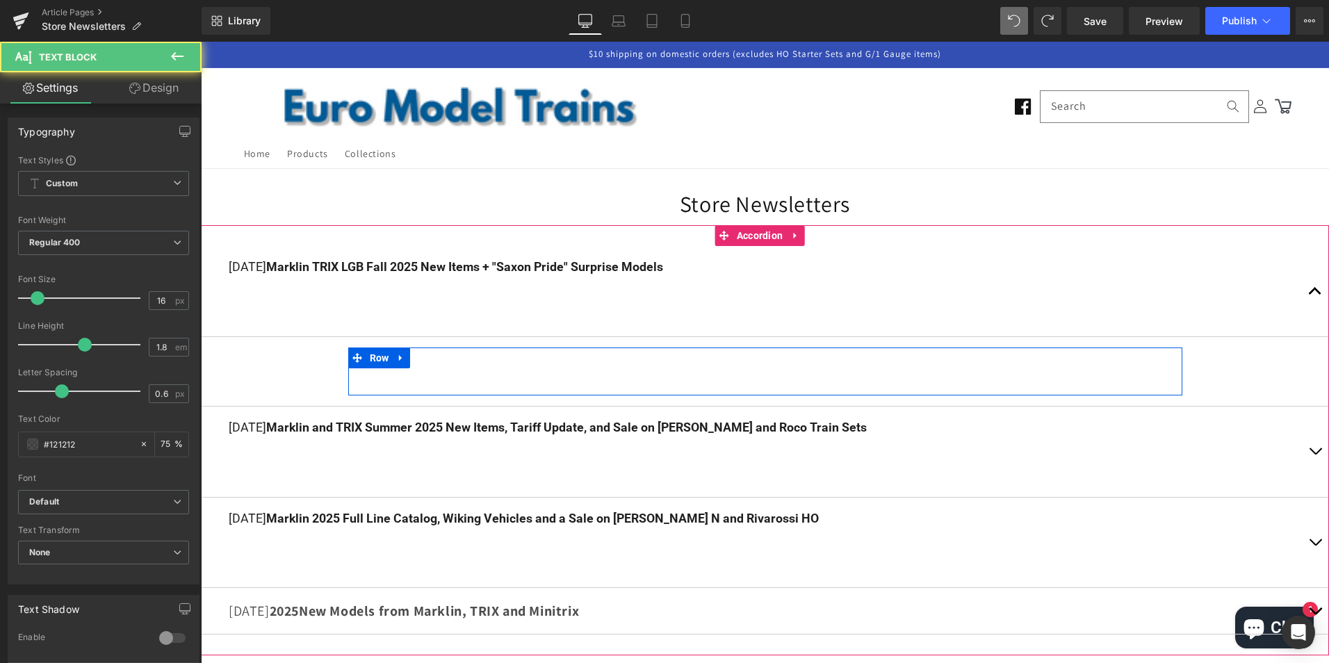
click at [654, 373] on div at bounding box center [765, 378] width 813 height 20
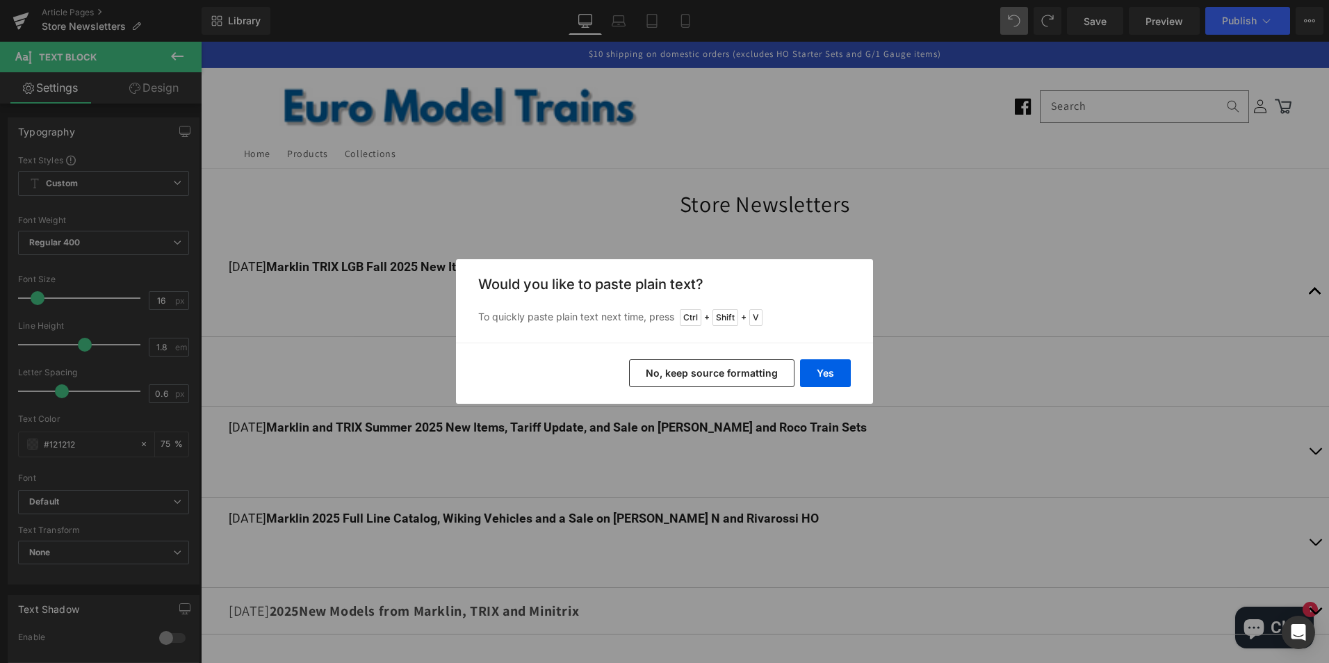
click at [714, 372] on button "No, keep source formatting" at bounding box center [711, 373] width 165 height 28
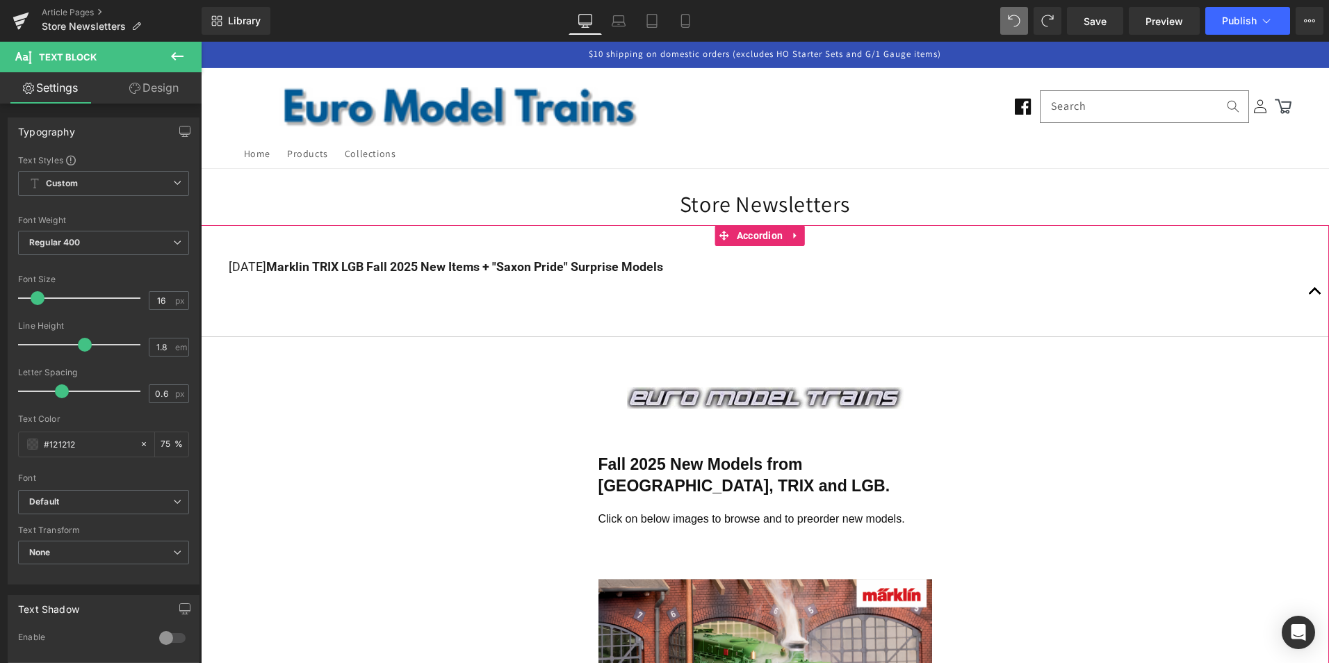
click at [1304, 286] on button "button" at bounding box center [1316, 291] width 28 height 90
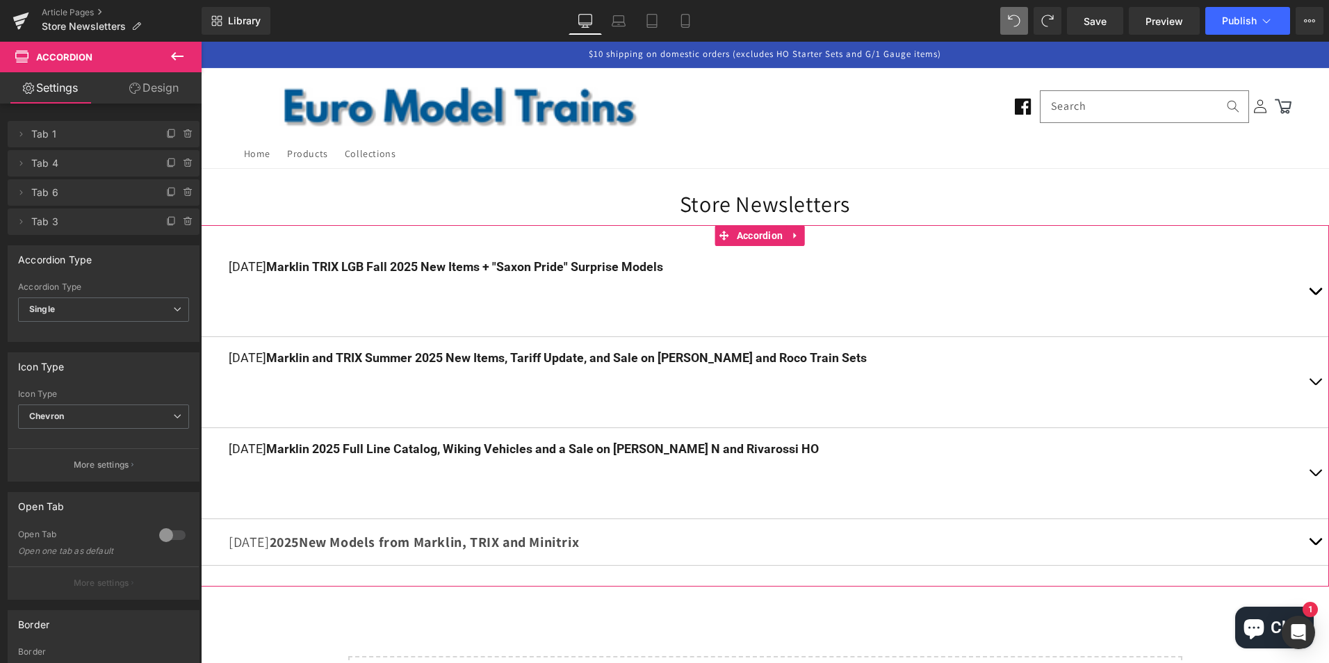
click at [1306, 379] on button "button" at bounding box center [1316, 382] width 28 height 90
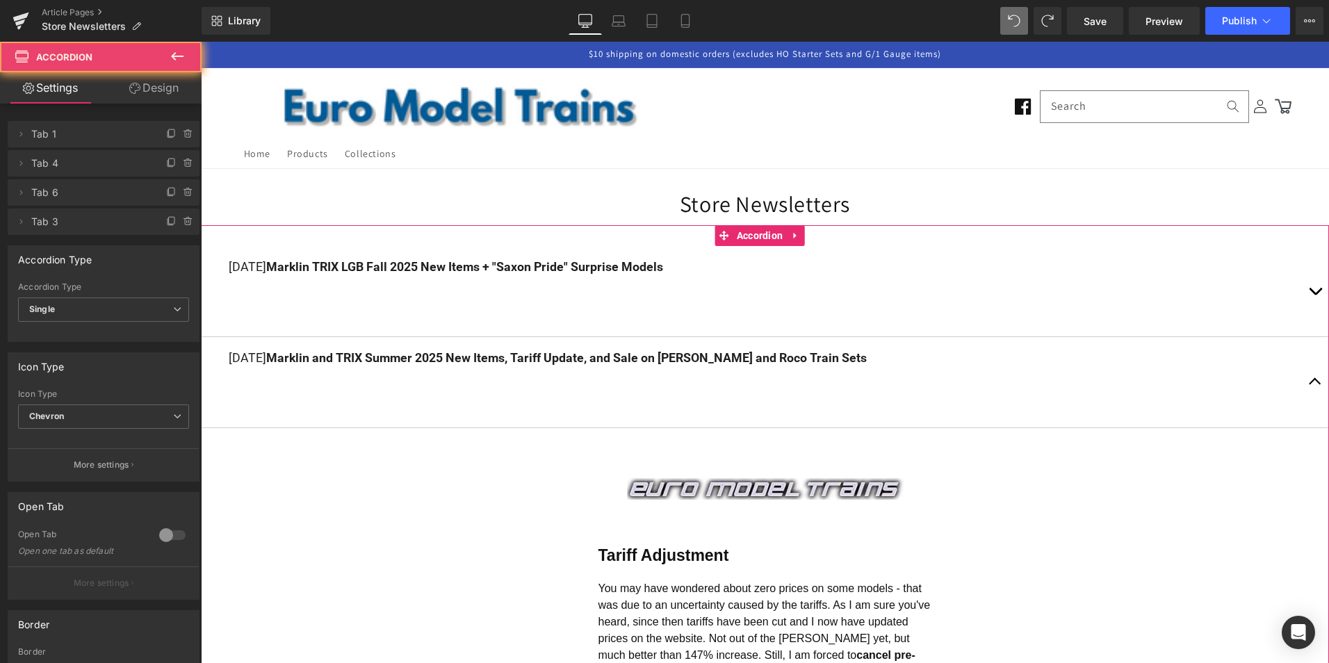
click at [1315, 385] on span "button" at bounding box center [1315, 385] width 0 height 0
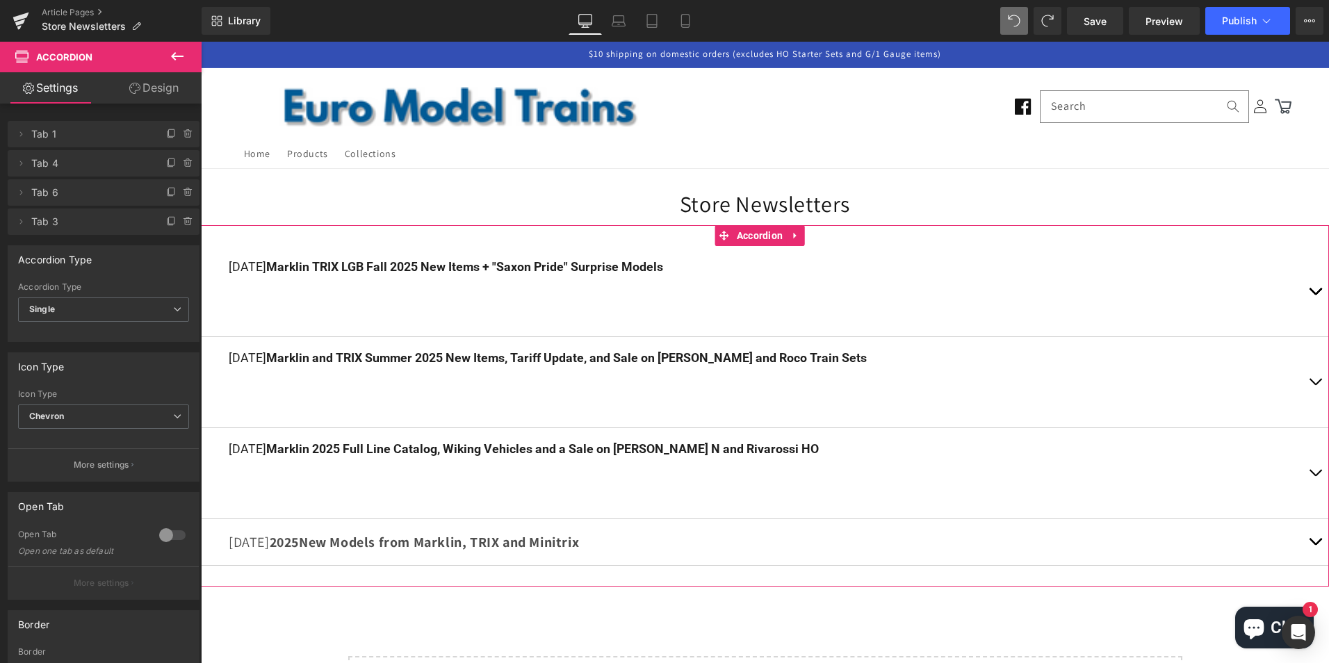
click at [1307, 288] on button "button" at bounding box center [1316, 291] width 28 height 90
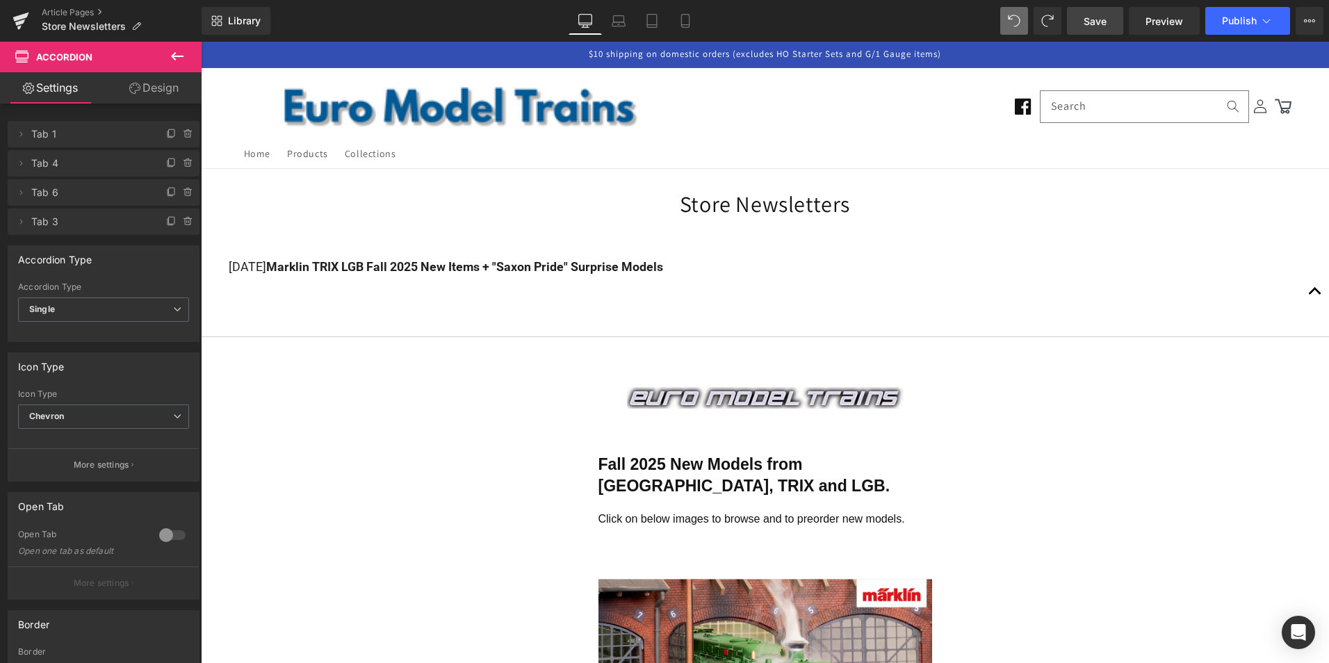
click at [1096, 16] on span "Save" at bounding box center [1095, 21] width 23 height 15
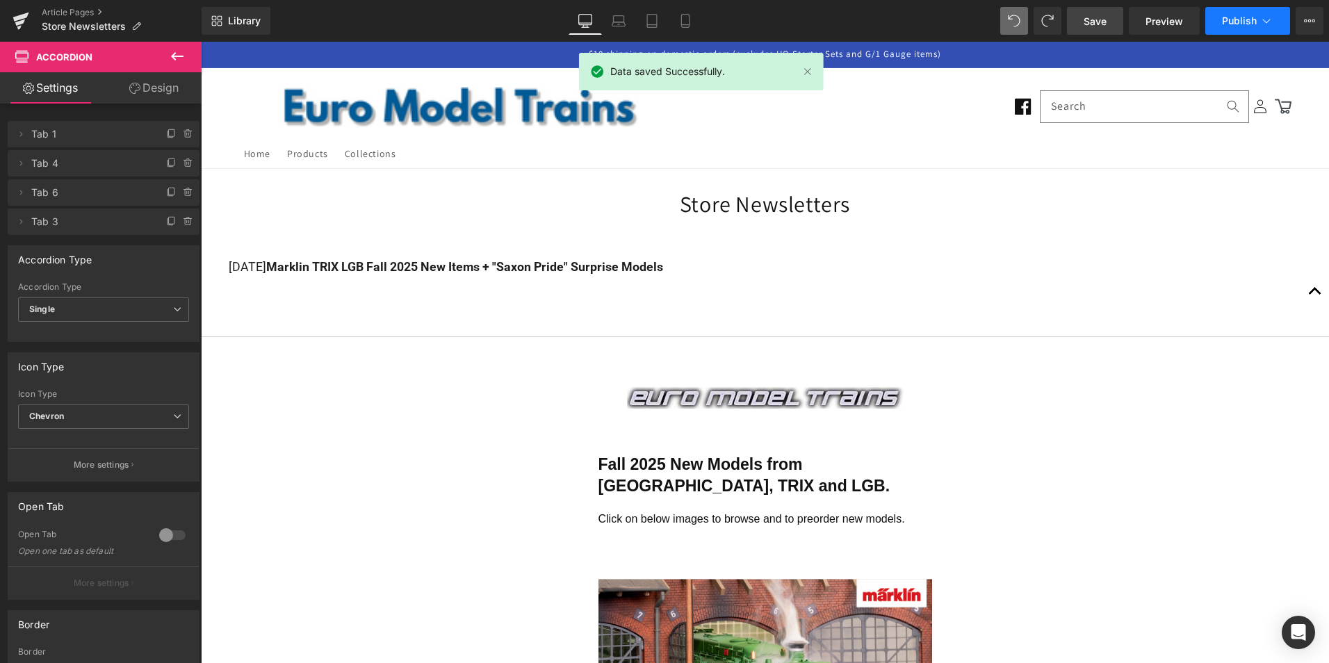
click at [1240, 15] on span "Publish" at bounding box center [1239, 20] width 35 height 11
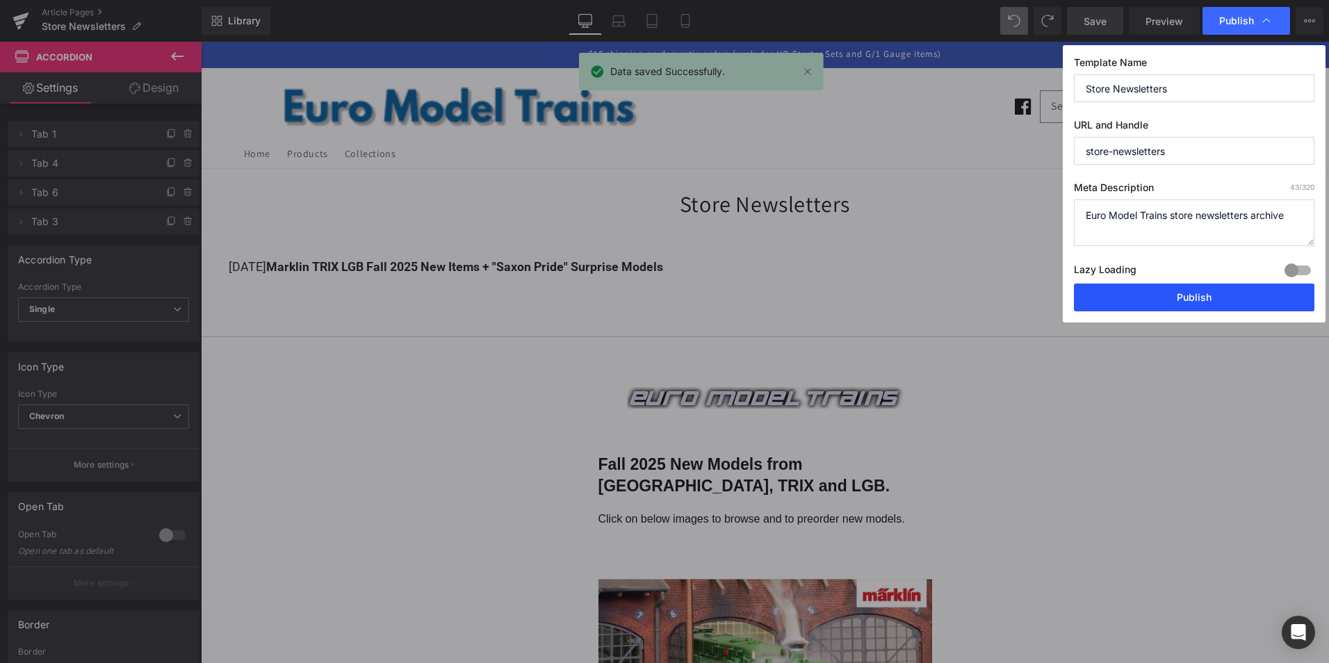
click at [1188, 292] on button "Publish" at bounding box center [1194, 298] width 241 height 28
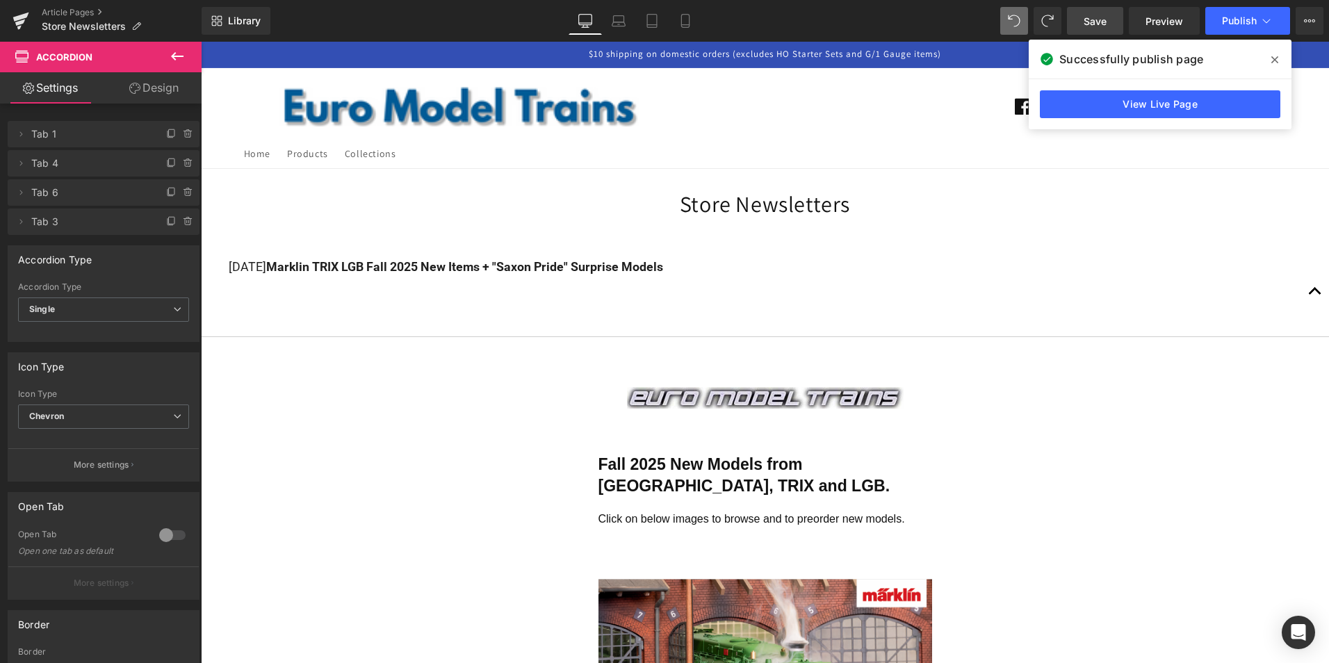
click at [176, 54] on icon at bounding box center [177, 56] width 17 height 17
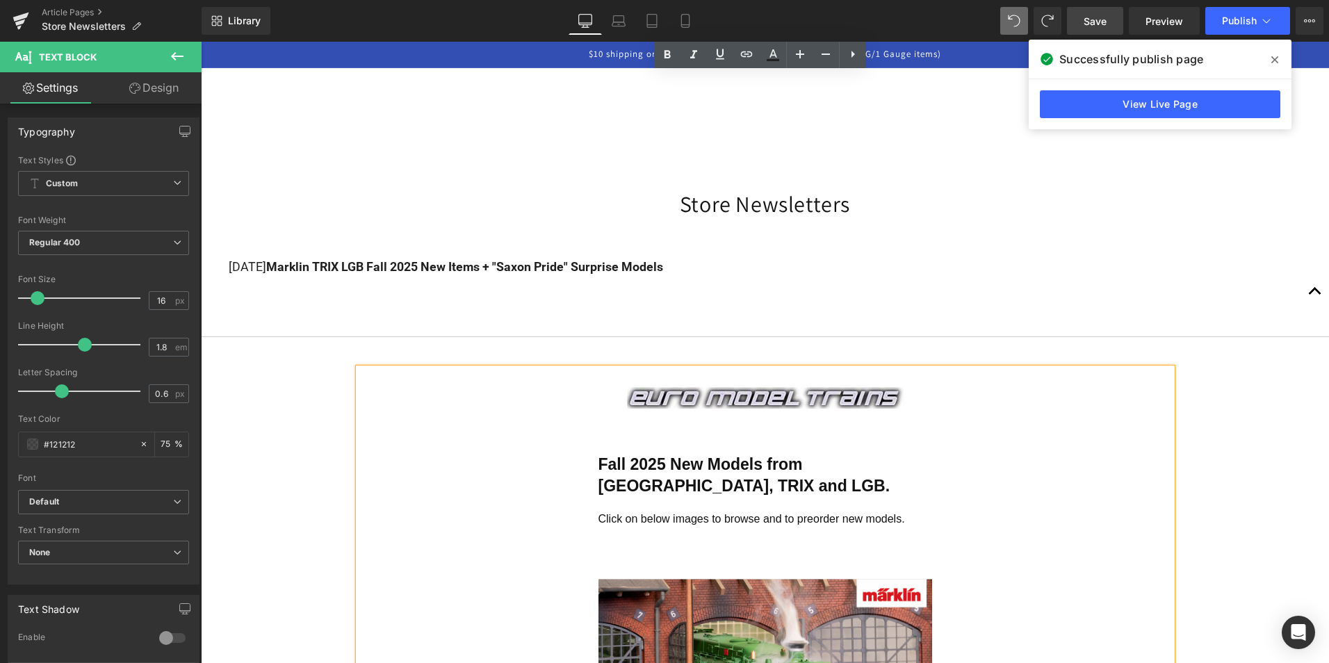
scroll to position [2592, 0]
drag, startPoint x: 522, startPoint y: 199, endPoint x: 1005, endPoint y: 519, distance: 579.5
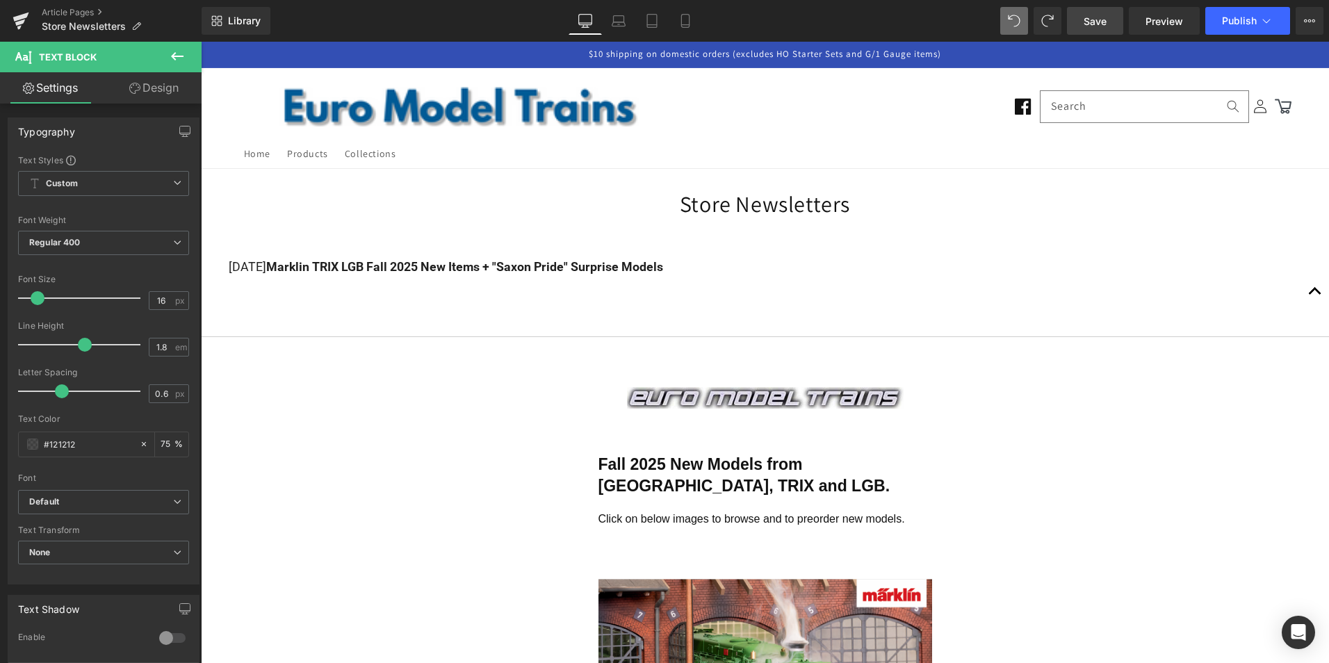
click at [1093, 19] on span "Save" at bounding box center [1095, 21] width 23 height 15
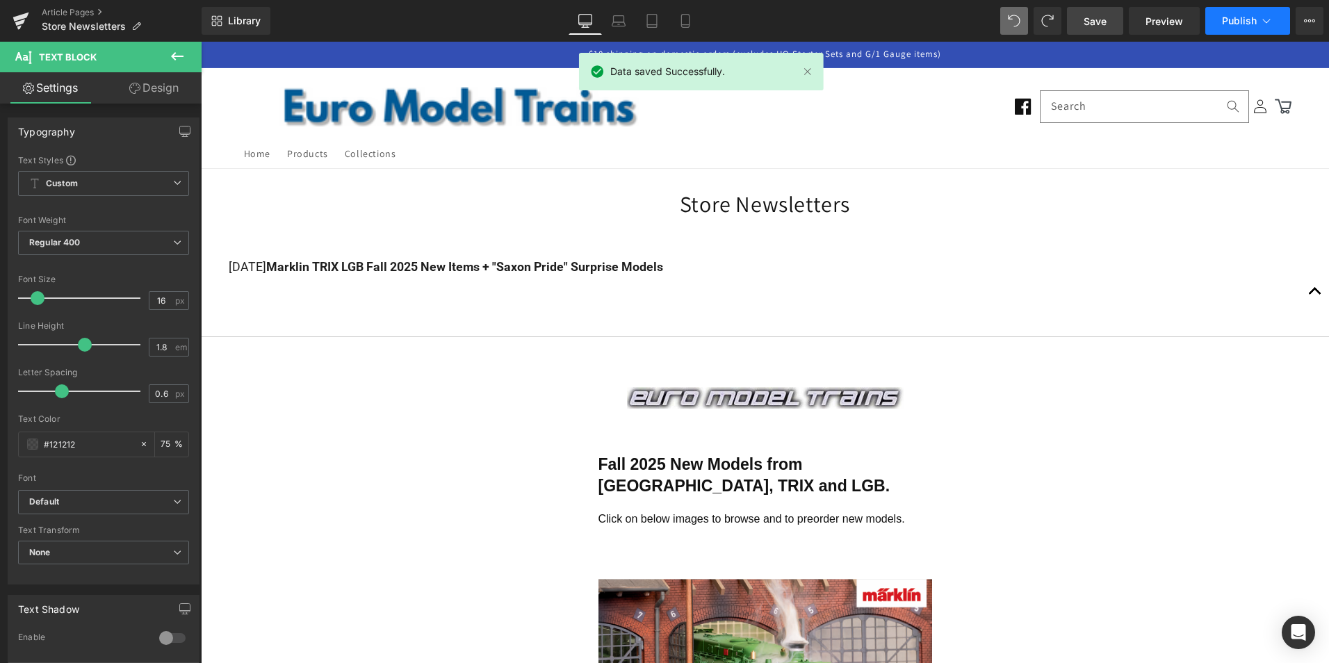
click at [1238, 18] on span "Publish" at bounding box center [1239, 20] width 35 height 11
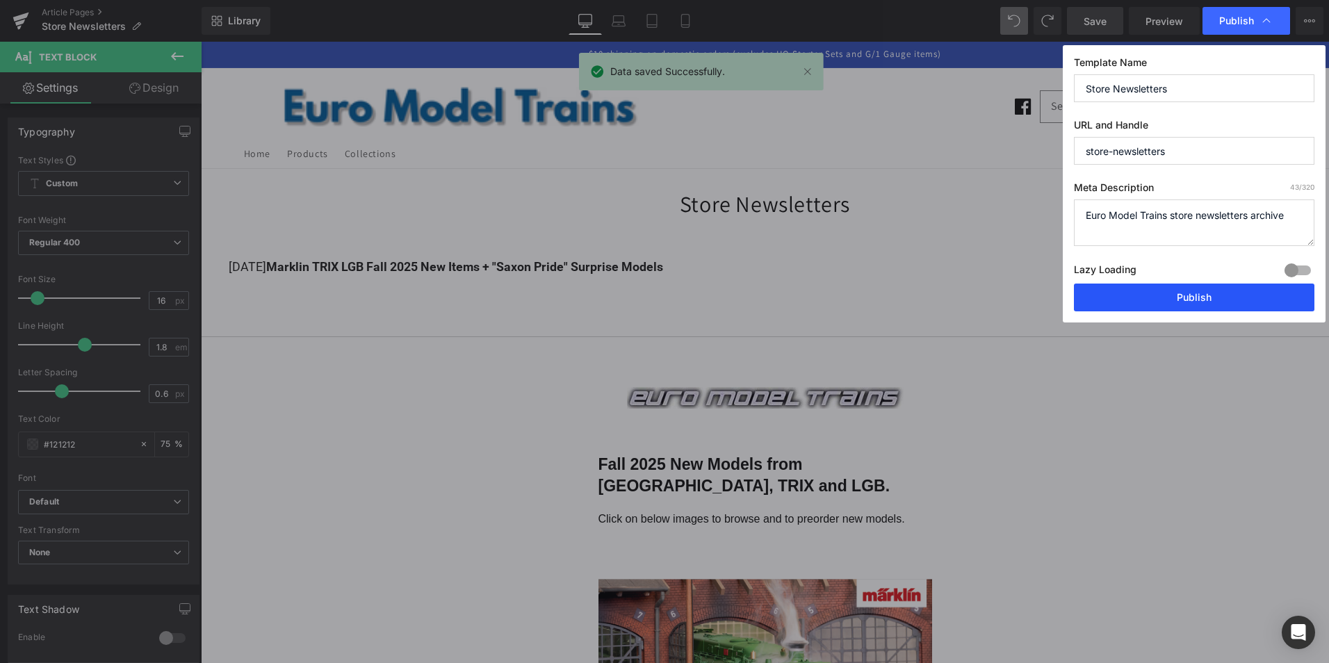
click at [1188, 300] on button "Publish" at bounding box center [1194, 298] width 241 height 28
